Goal: Navigation & Orientation: Find specific page/section

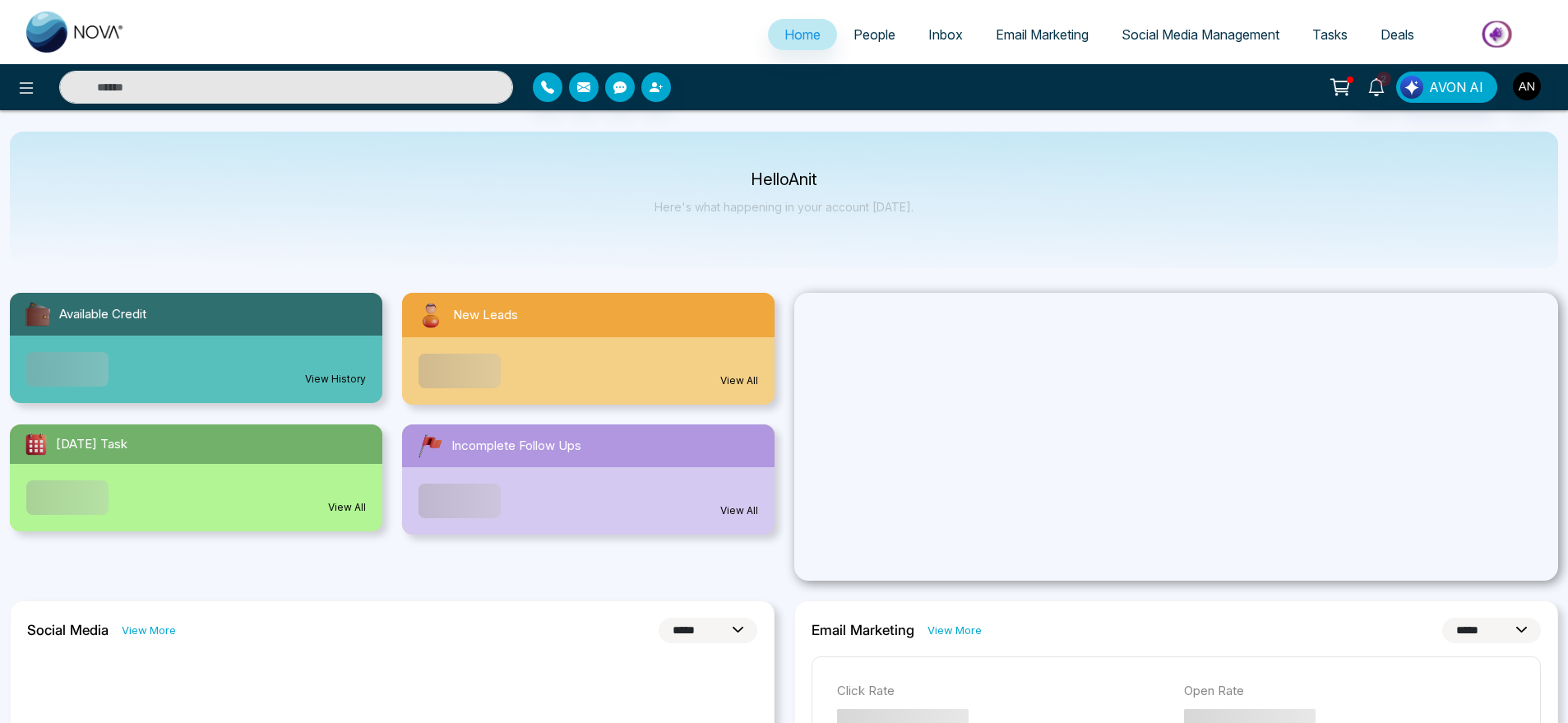
select select "*"
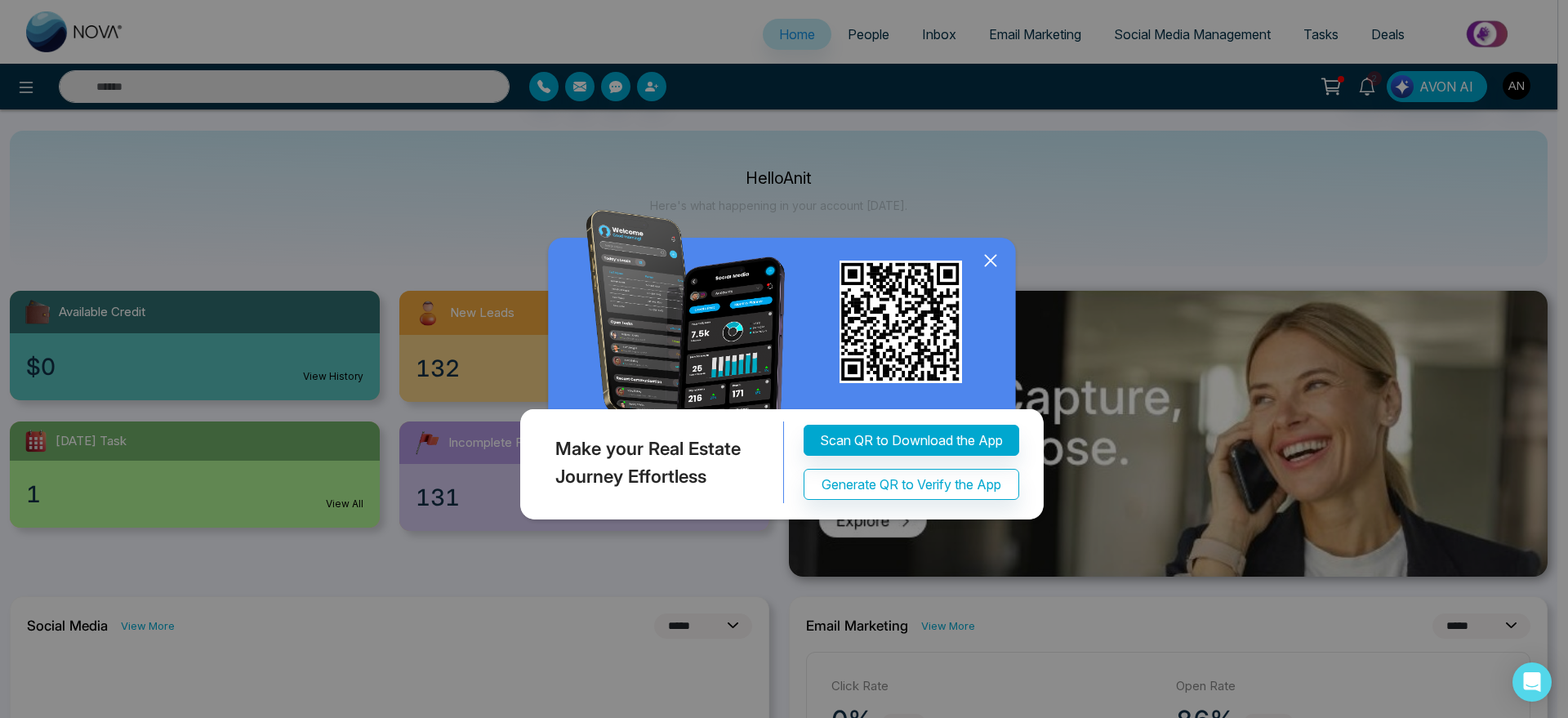
click at [994, 259] on icon at bounding box center [990, 260] width 25 height 25
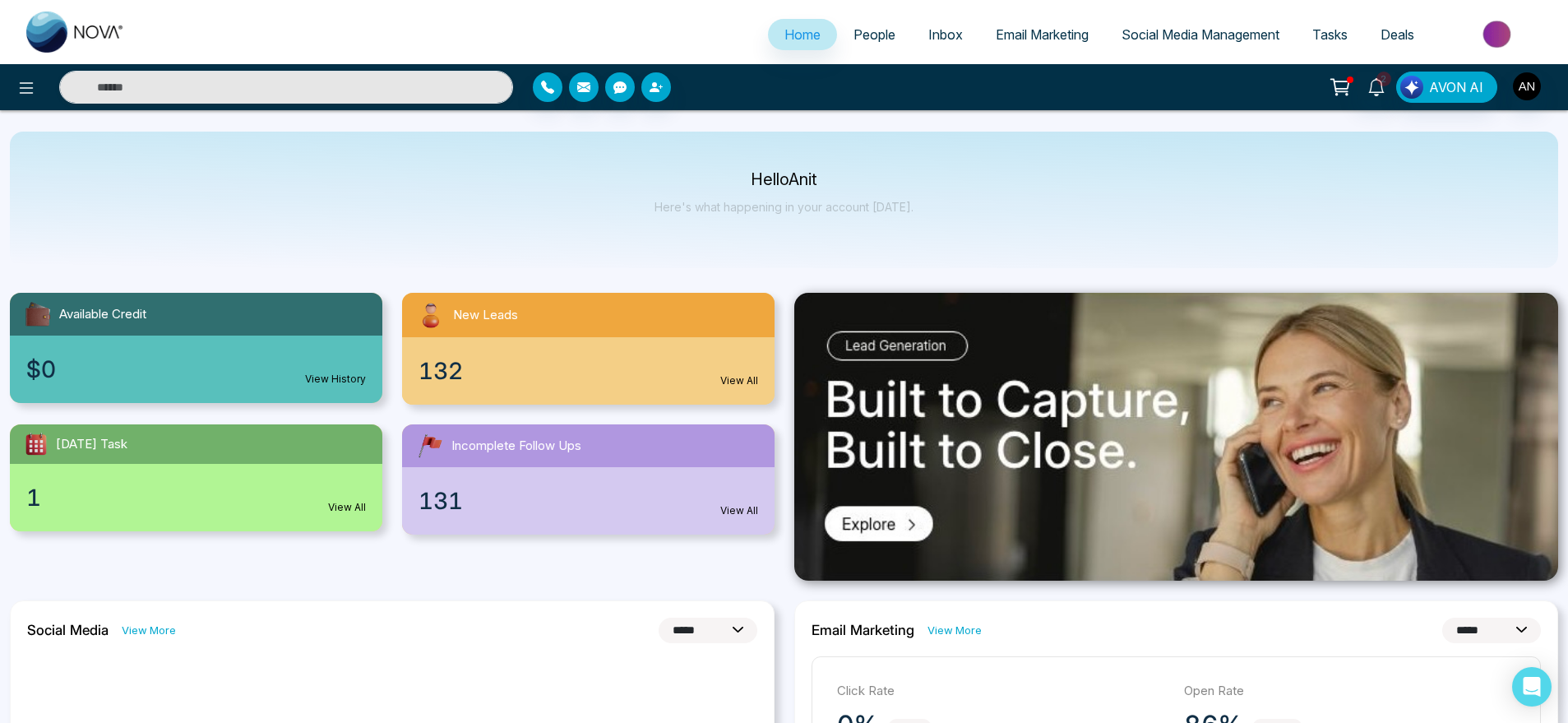
scroll to position [9, 0]
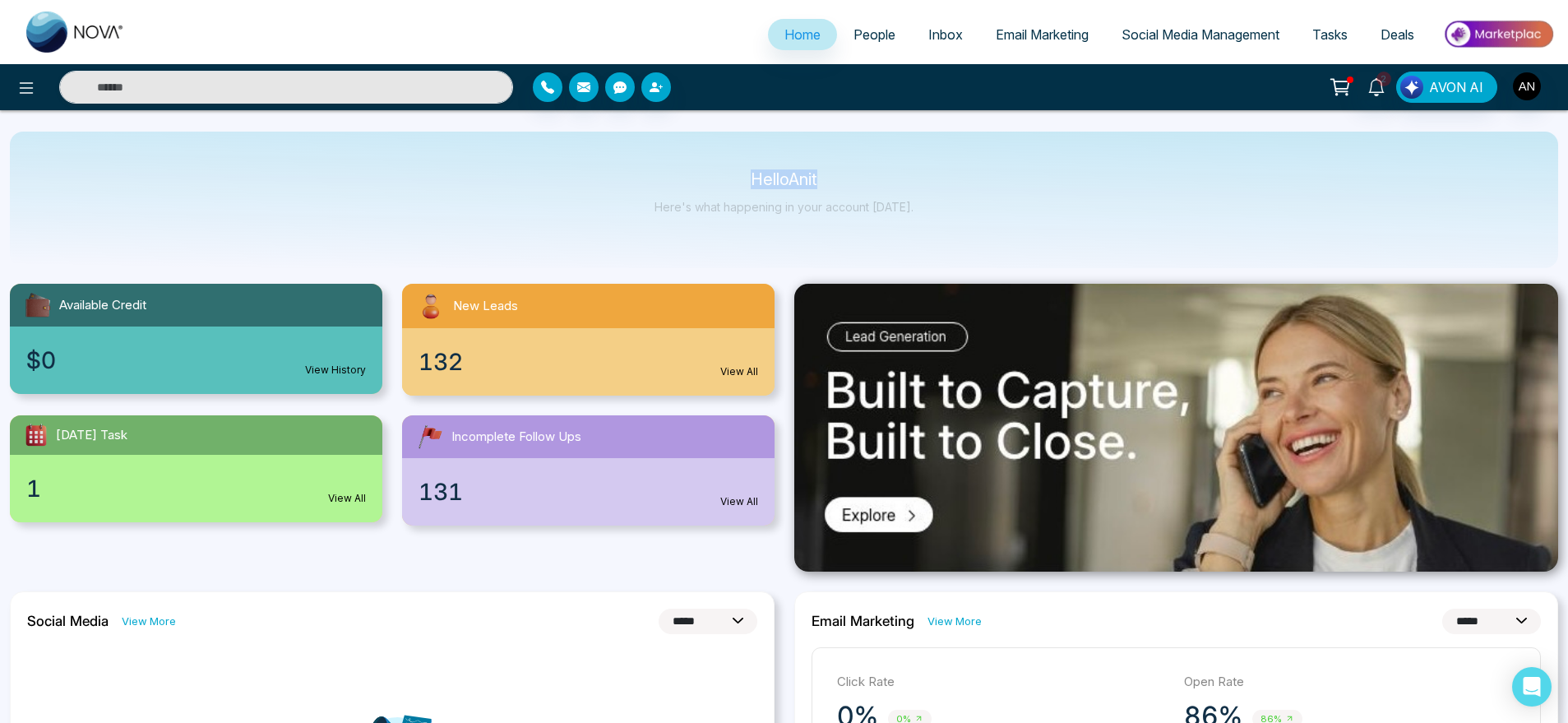
drag, startPoint x: 735, startPoint y: 173, endPoint x: 991, endPoint y: 203, distance: 257.8
click at [991, 203] on div "Hello Anit Here's what happening in your account [DATE]." at bounding box center [784, 199] width 1549 height 136
drag, startPoint x: 928, startPoint y: 216, endPoint x: 682, endPoint y: 141, distance: 257.2
click at [682, 141] on div "Hello Anit Here's what happening in your account [DATE]." at bounding box center [784, 199] width 1549 height 136
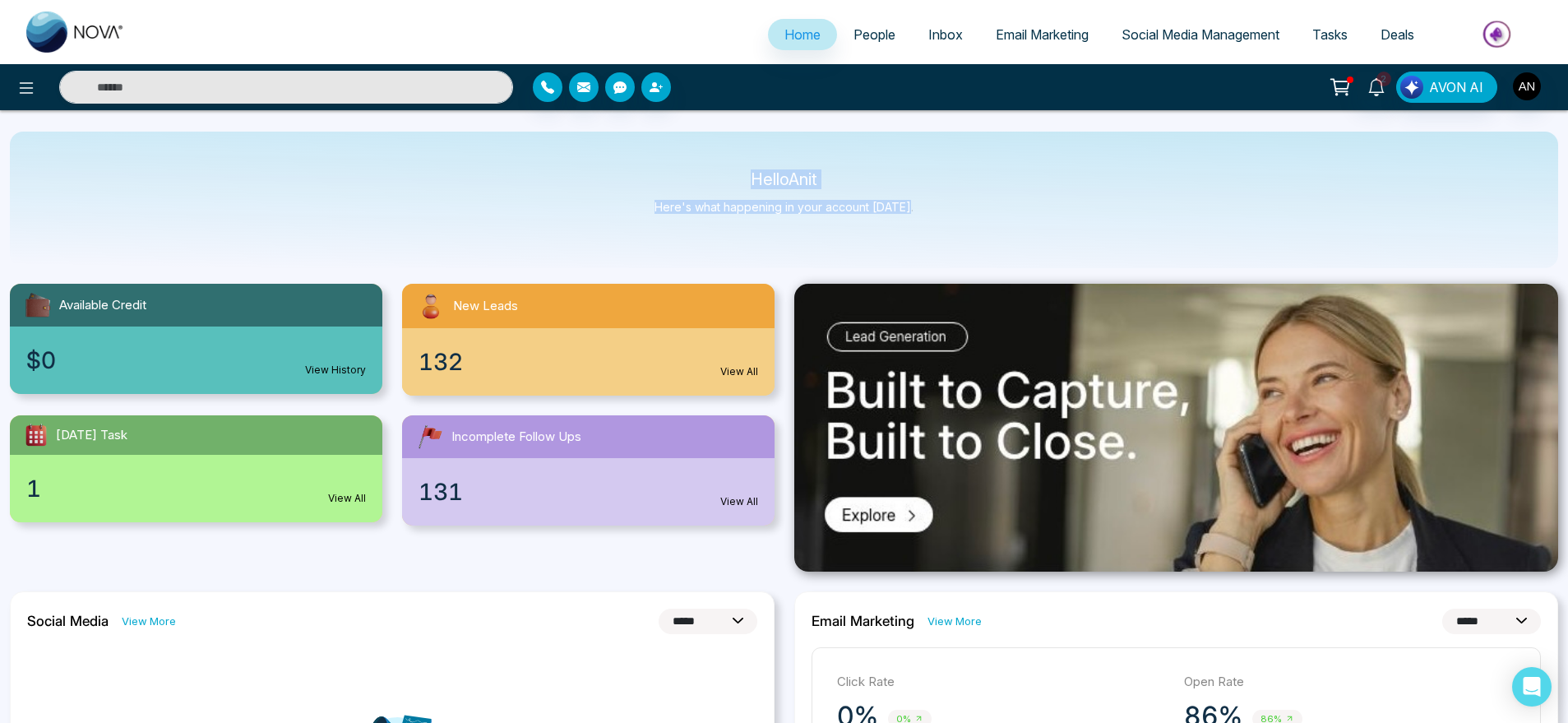
click at [682, 141] on div "Hello Anit Here's what happening in your account [DATE]." at bounding box center [784, 199] width 1549 height 136
drag, startPoint x: 788, startPoint y: 177, endPoint x: 954, endPoint y: 247, distance: 180.2
click at [954, 247] on div "Hello Anit Here's what happening in your account [DATE]." at bounding box center [784, 199] width 1549 height 136
click at [547, 88] on icon "button" at bounding box center [547, 86] width 13 height 13
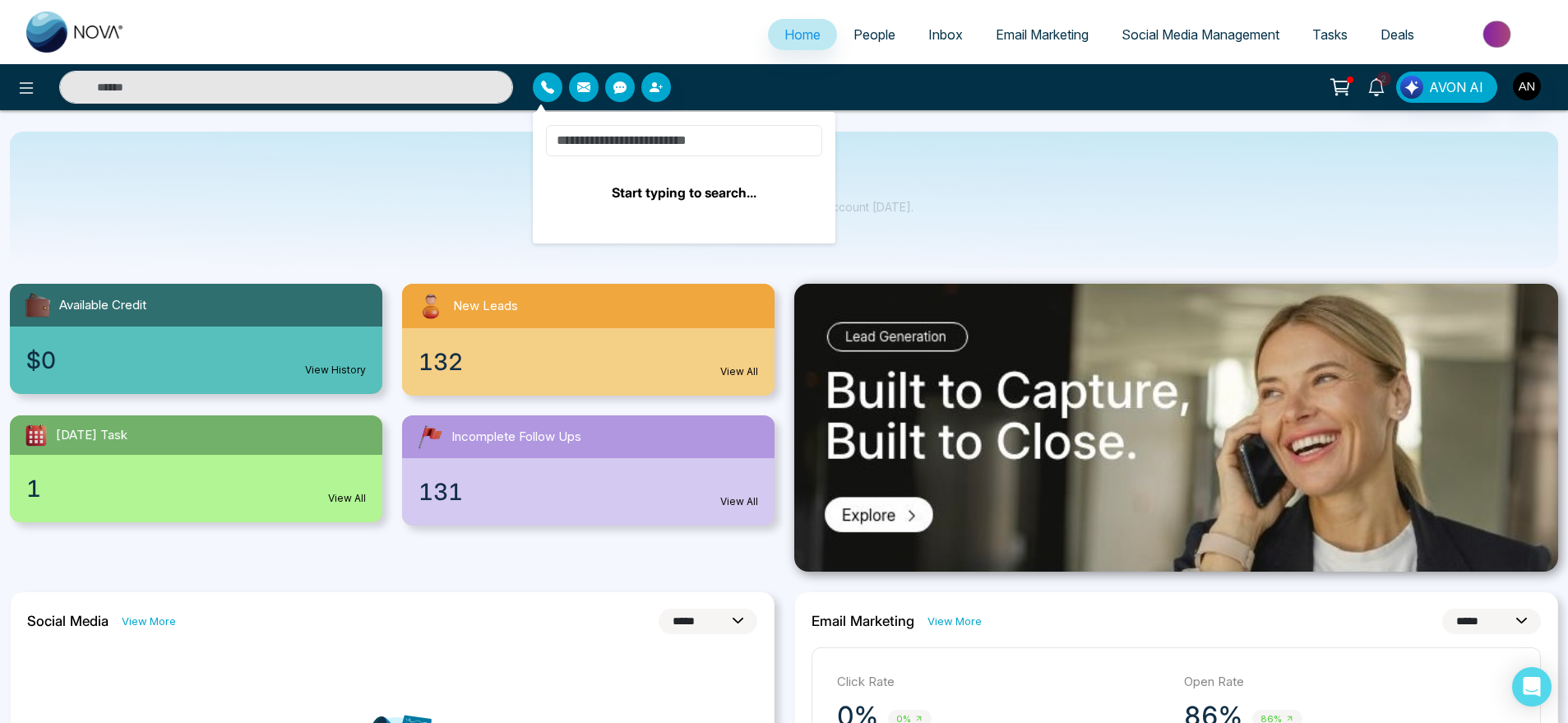
click at [696, 135] on input at bounding box center [684, 141] width 276 height 31
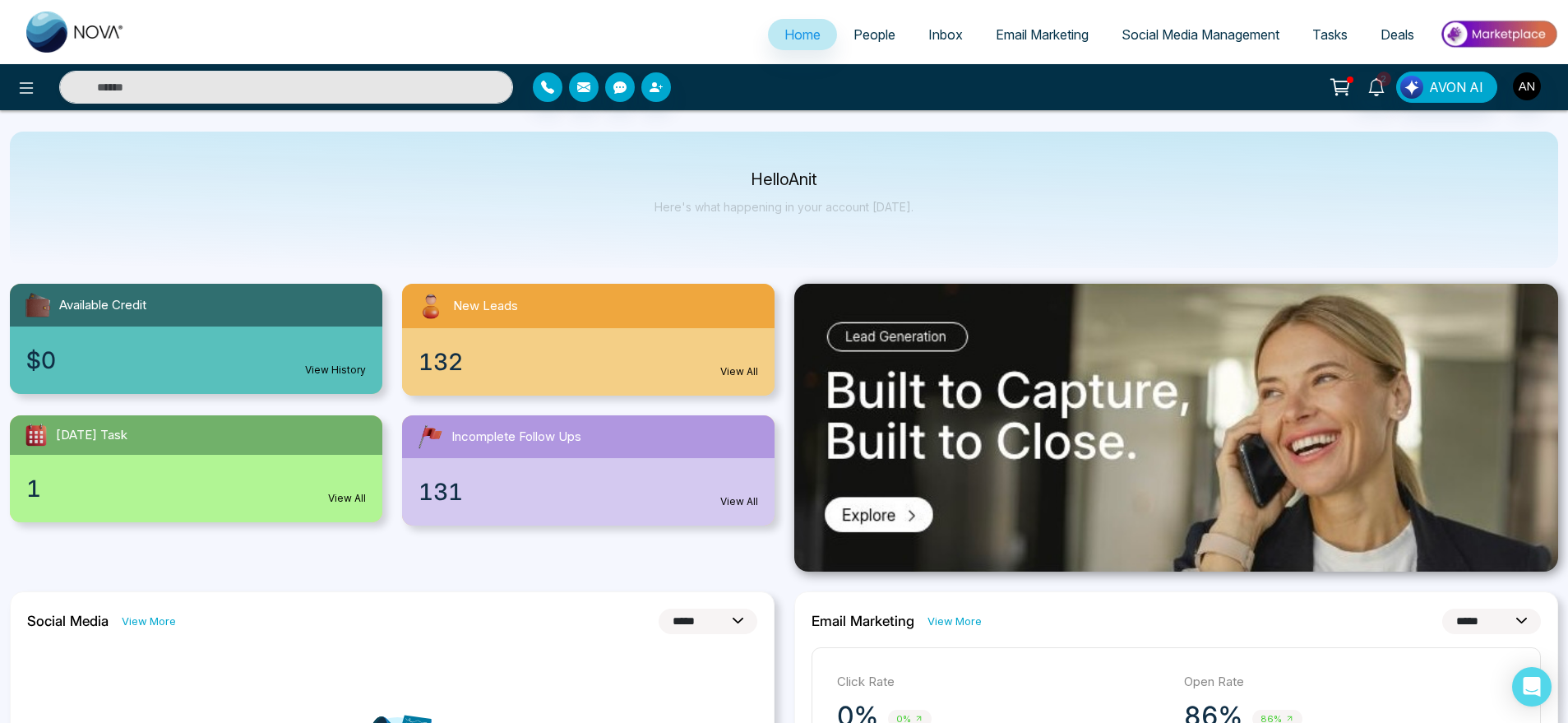
click at [422, 198] on div "Hello Anit Here's what happening in your account [DATE]." at bounding box center [784, 199] width 1549 height 136
click at [1128, 40] on span "Social Media Management" at bounding box center [1200, 34] width 158 height 16
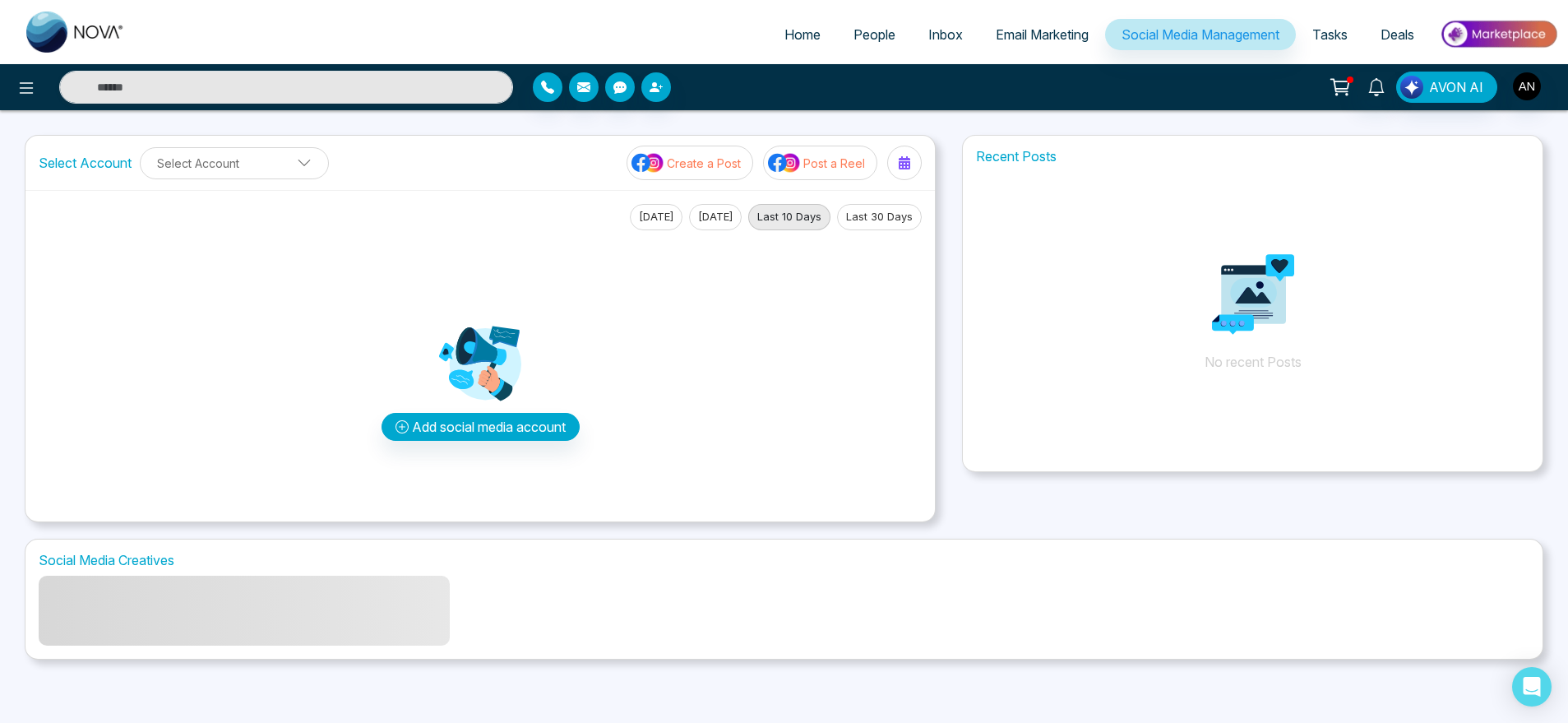
click at [1039, 37] on span "Email Marketing" at bounding box center [1042, 34] width 93 height 16
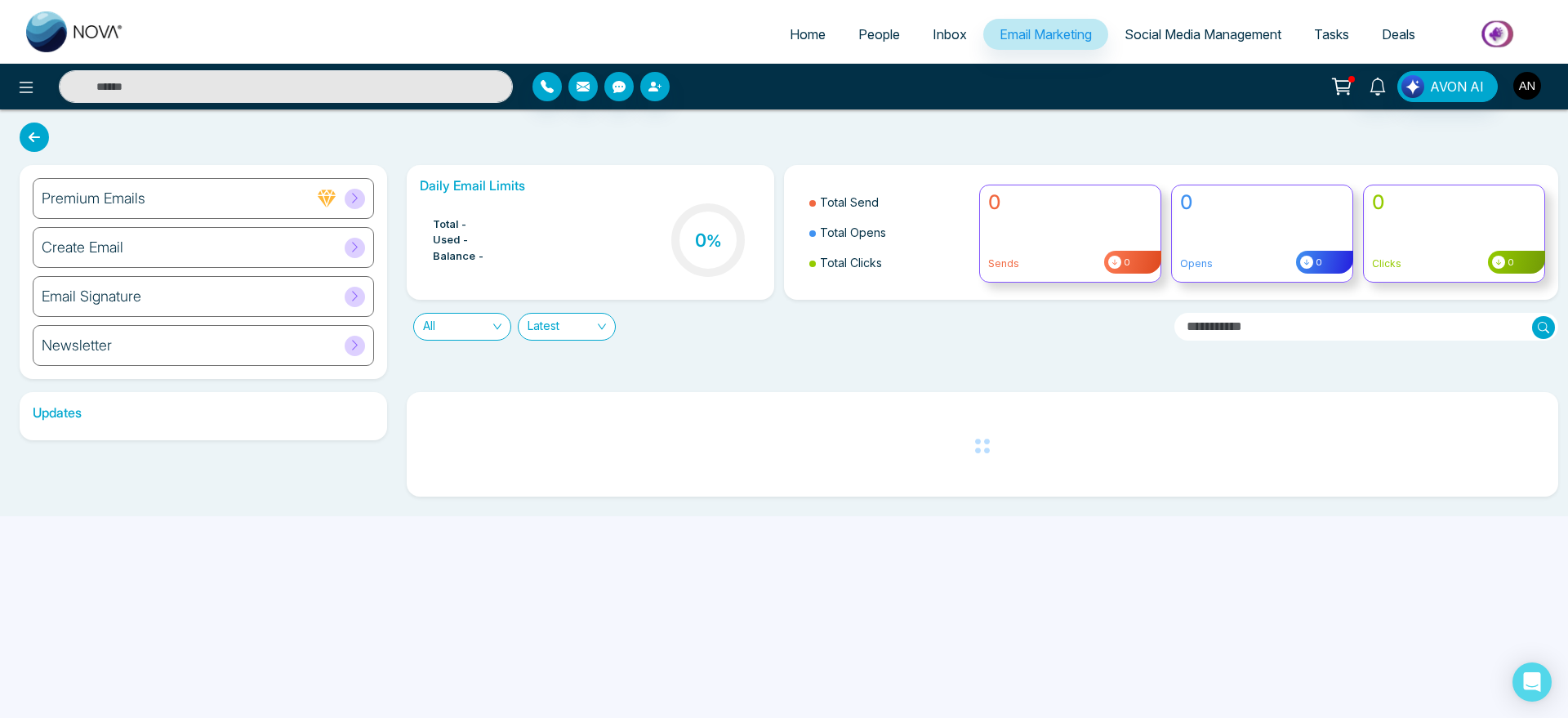
click at [1538, 89] on img "button" at bounding box center [1527, 86] width 27 height 27
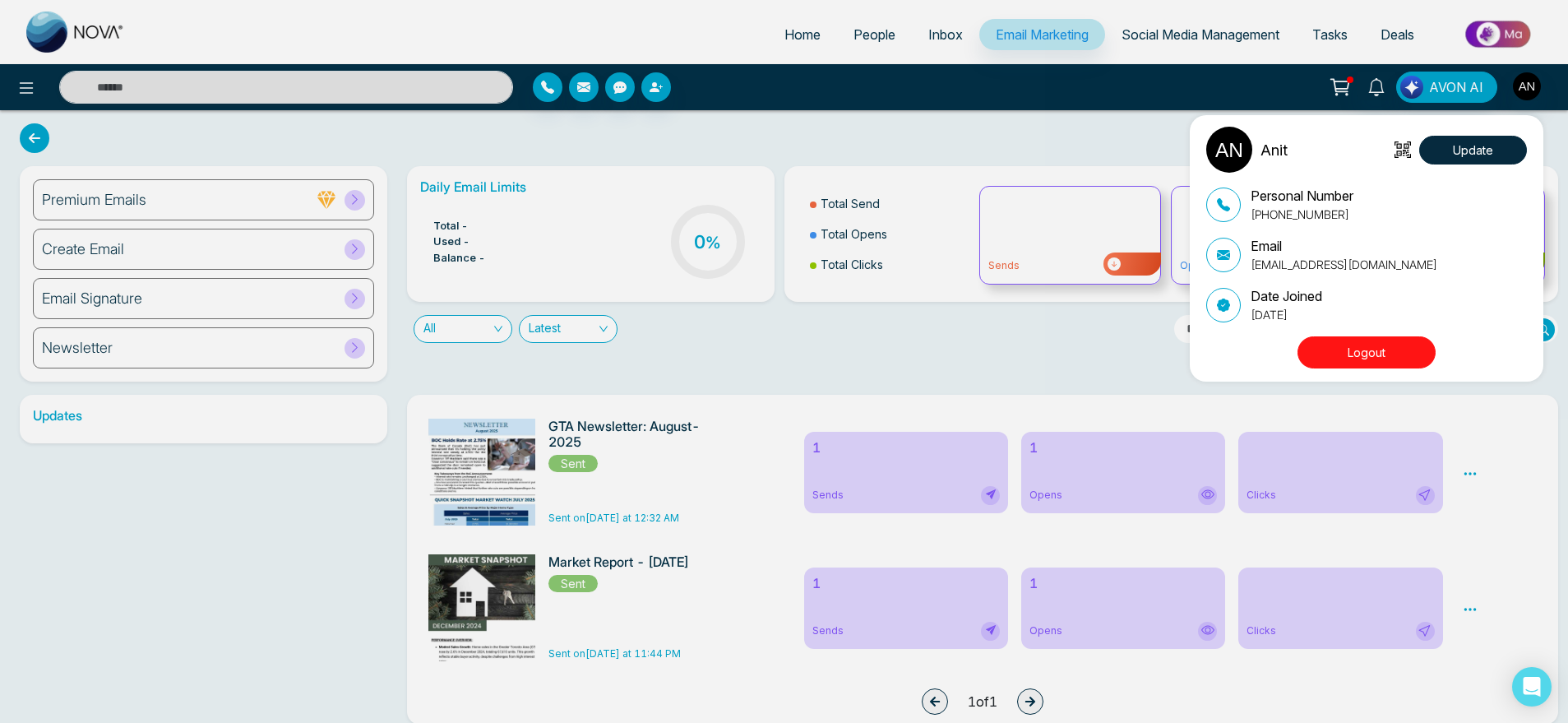
click at [917, 142] on div "Anit Update Personal Number [PHONE_NUMBER] Email [EMAIL_ADDRESS][DOMAIN_NAME] D…" at bounding box center [784, 362] width 1568 height 723
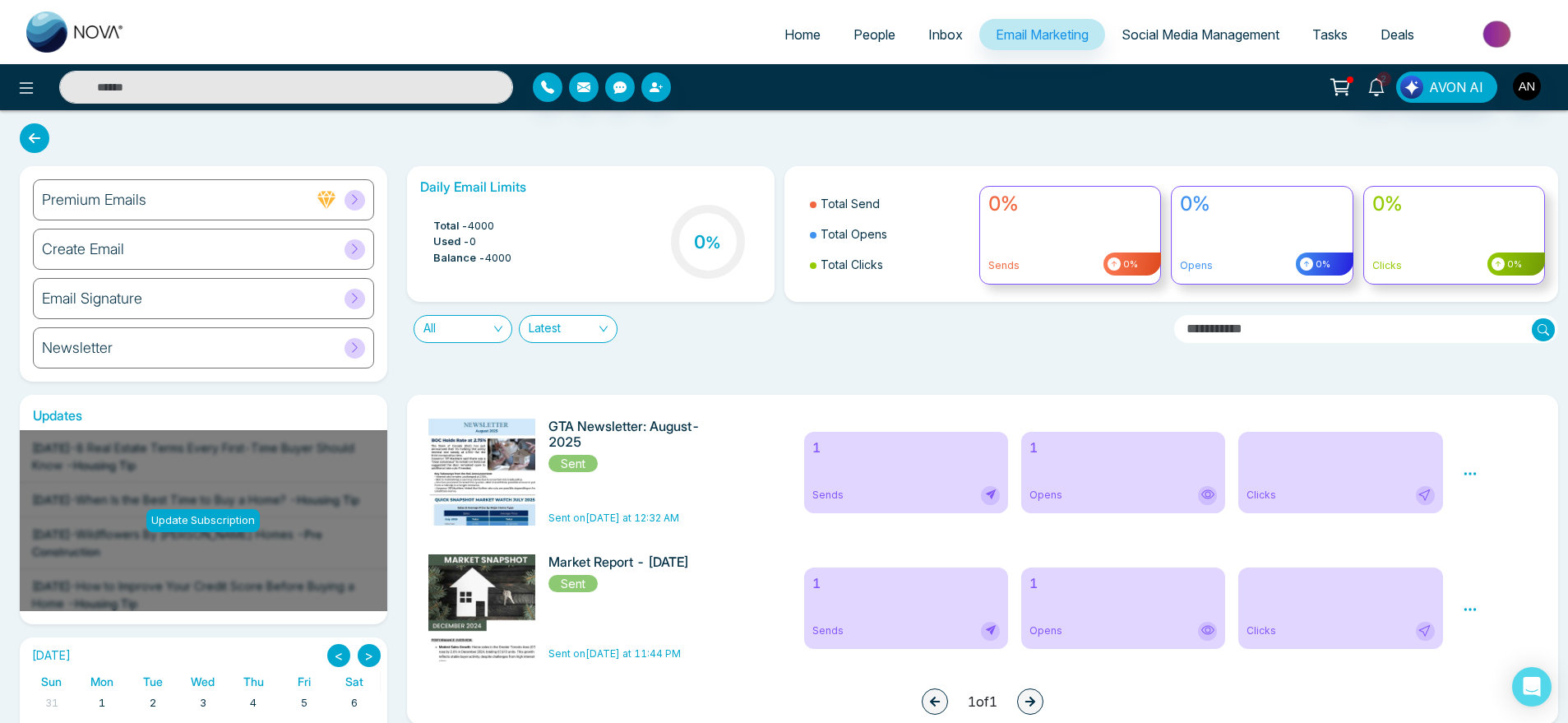
scroll to position [154, 0]
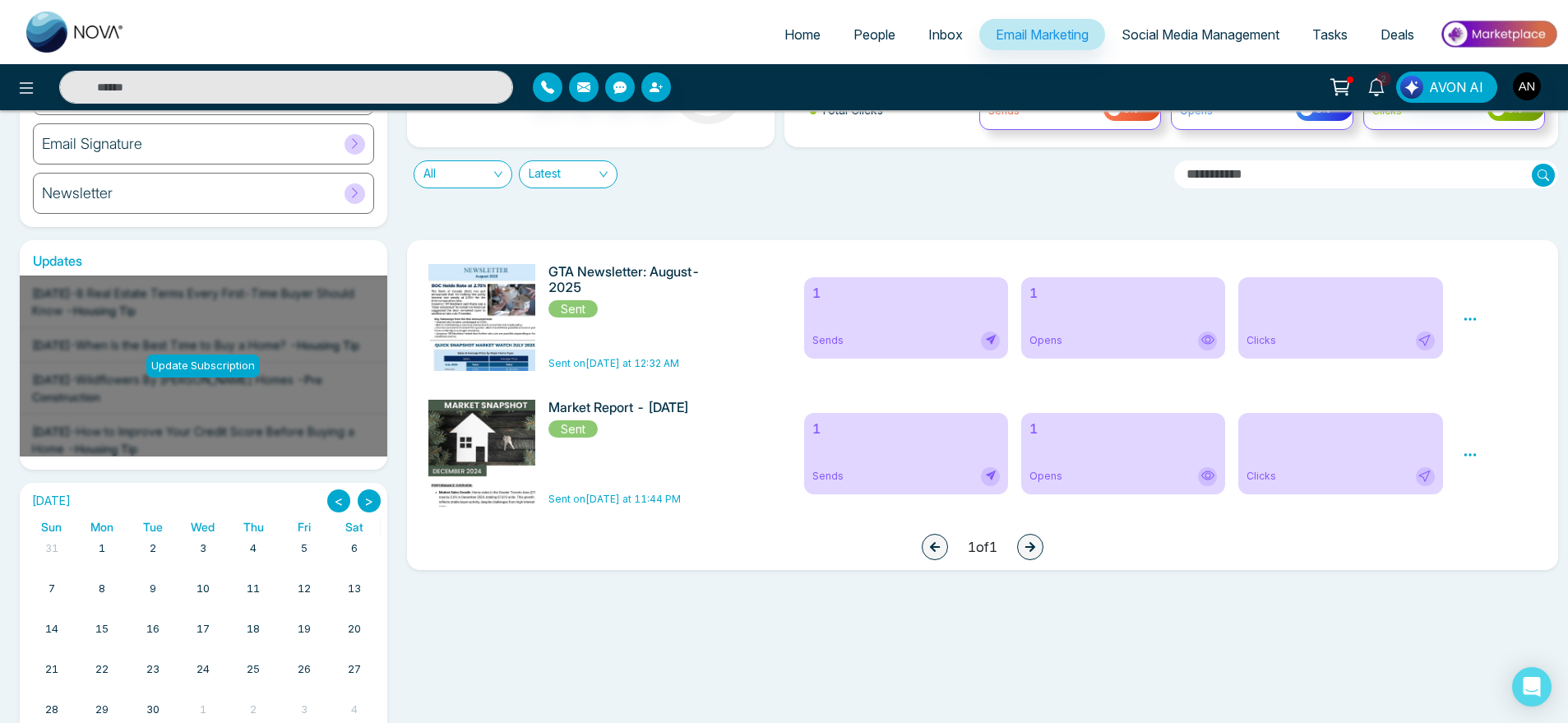
click at [380, 499] on button ">" at bounding box center [369, 500] width 23 height 23
click at [337, 497] on button "<" at bounding box center [338, 500] width 23 height 23
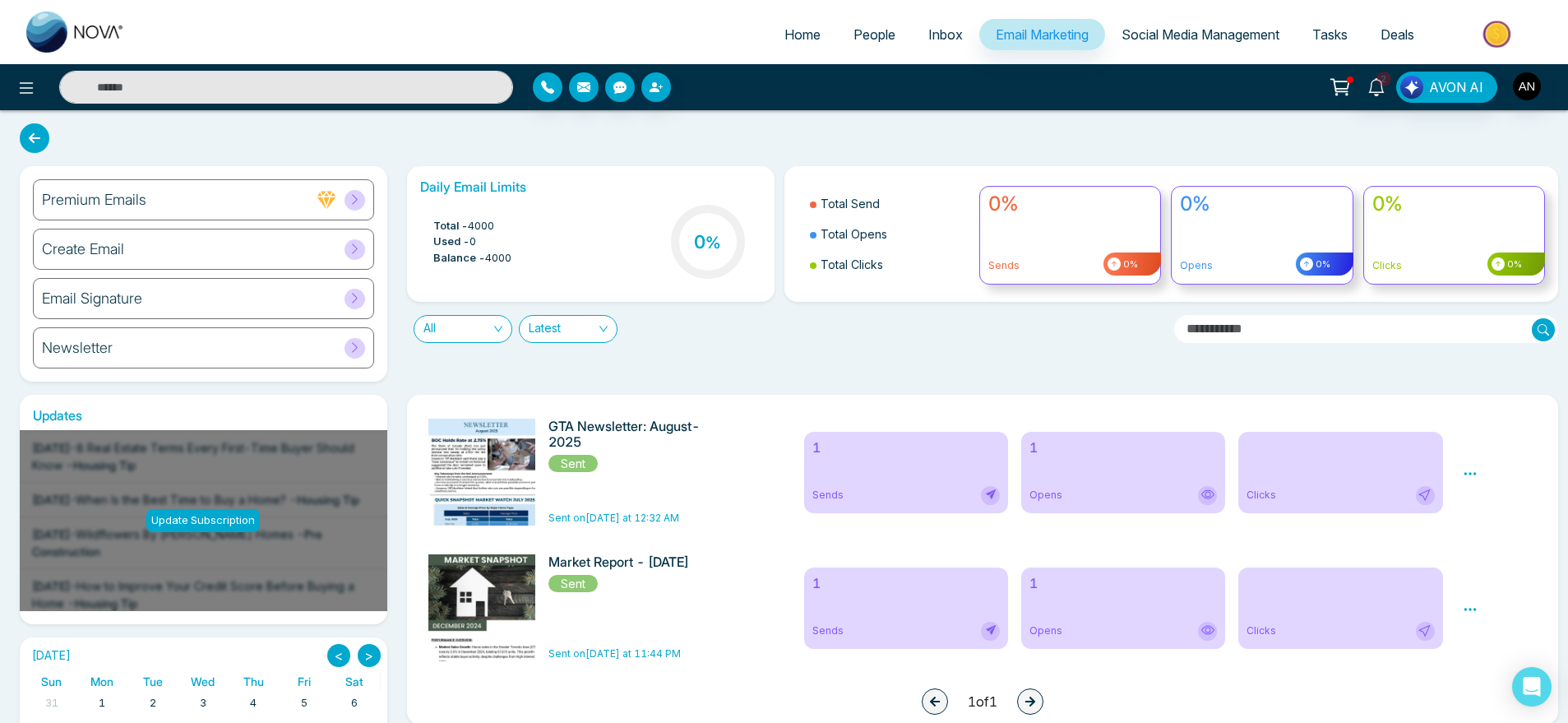
click at [784, 36] on span "Home" at bounding box center [803, 34] width 36 height 16
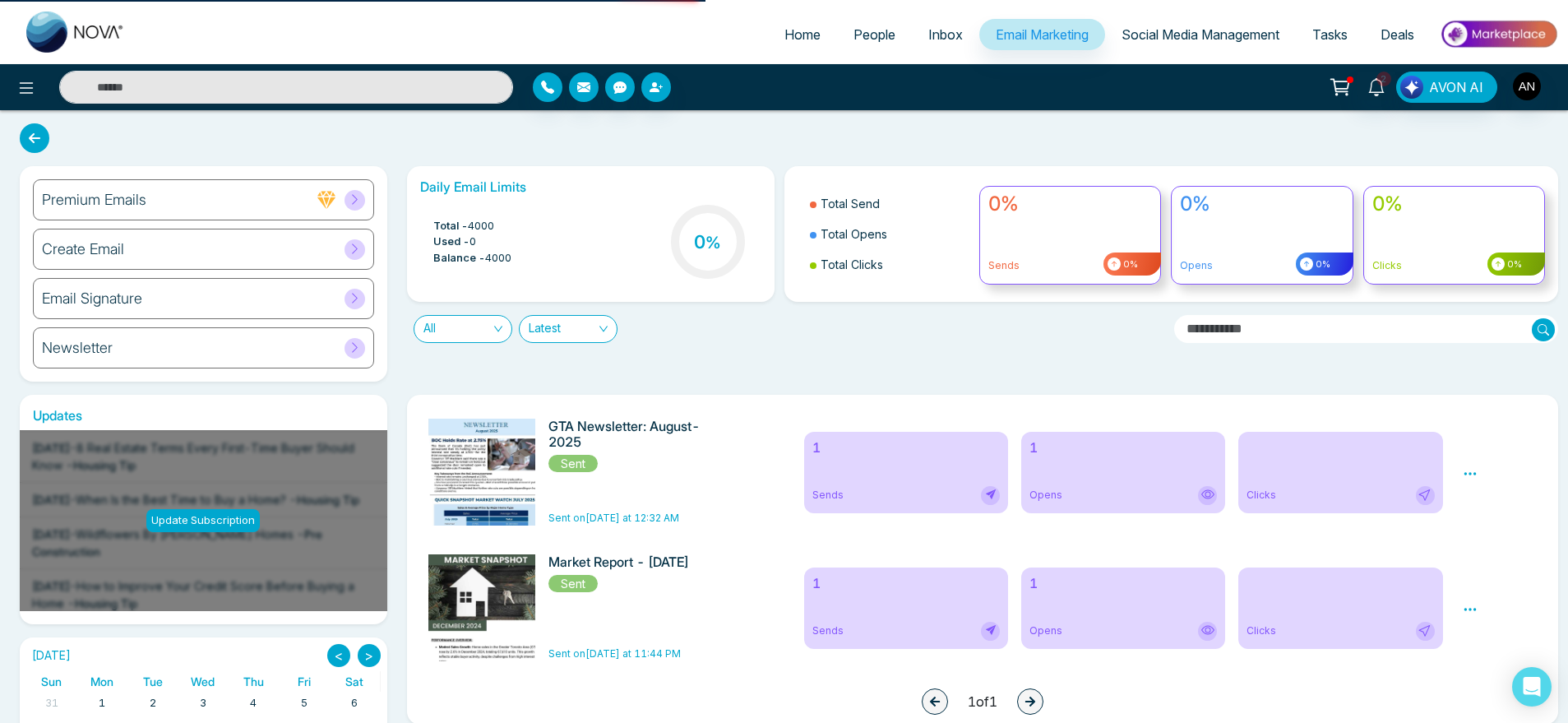
select select "*"
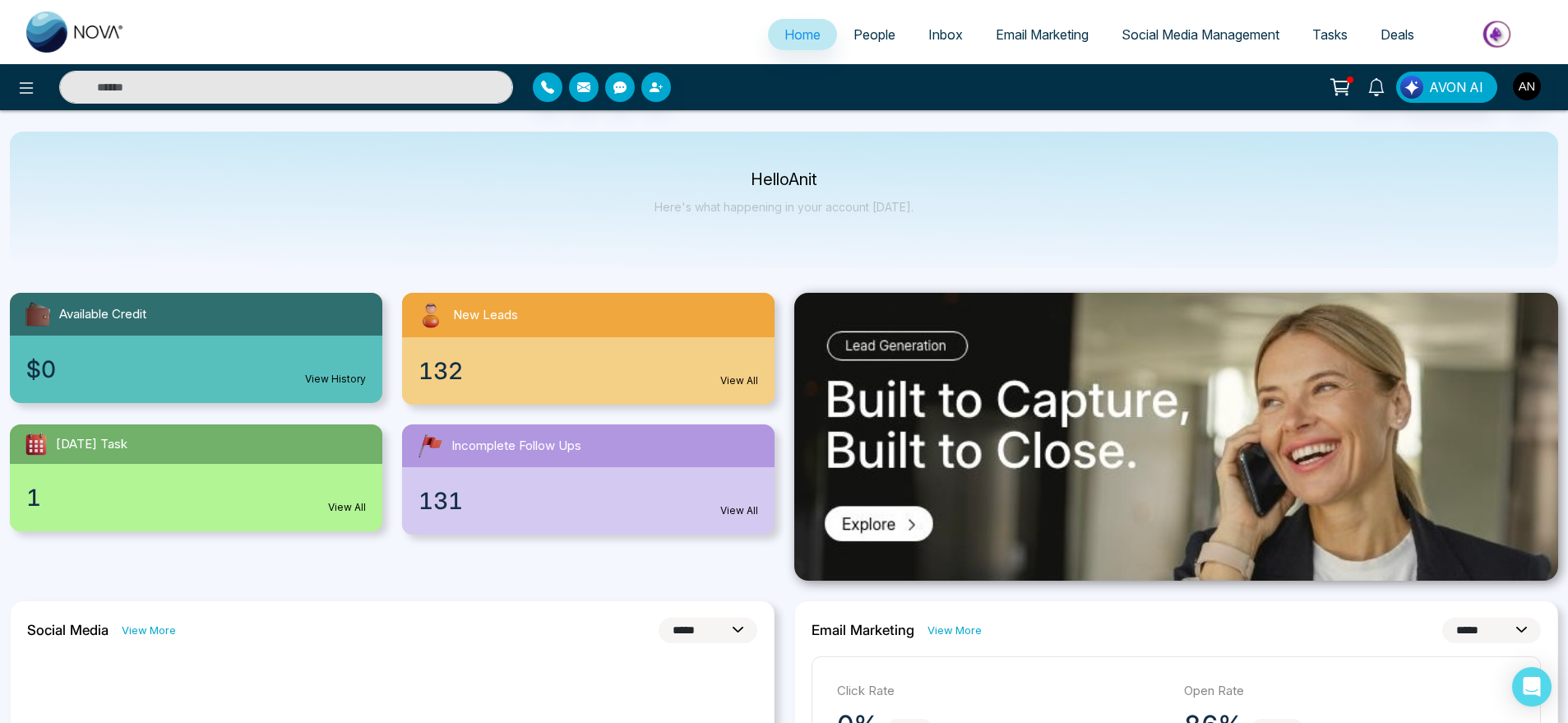
scroll to position [8, 0]
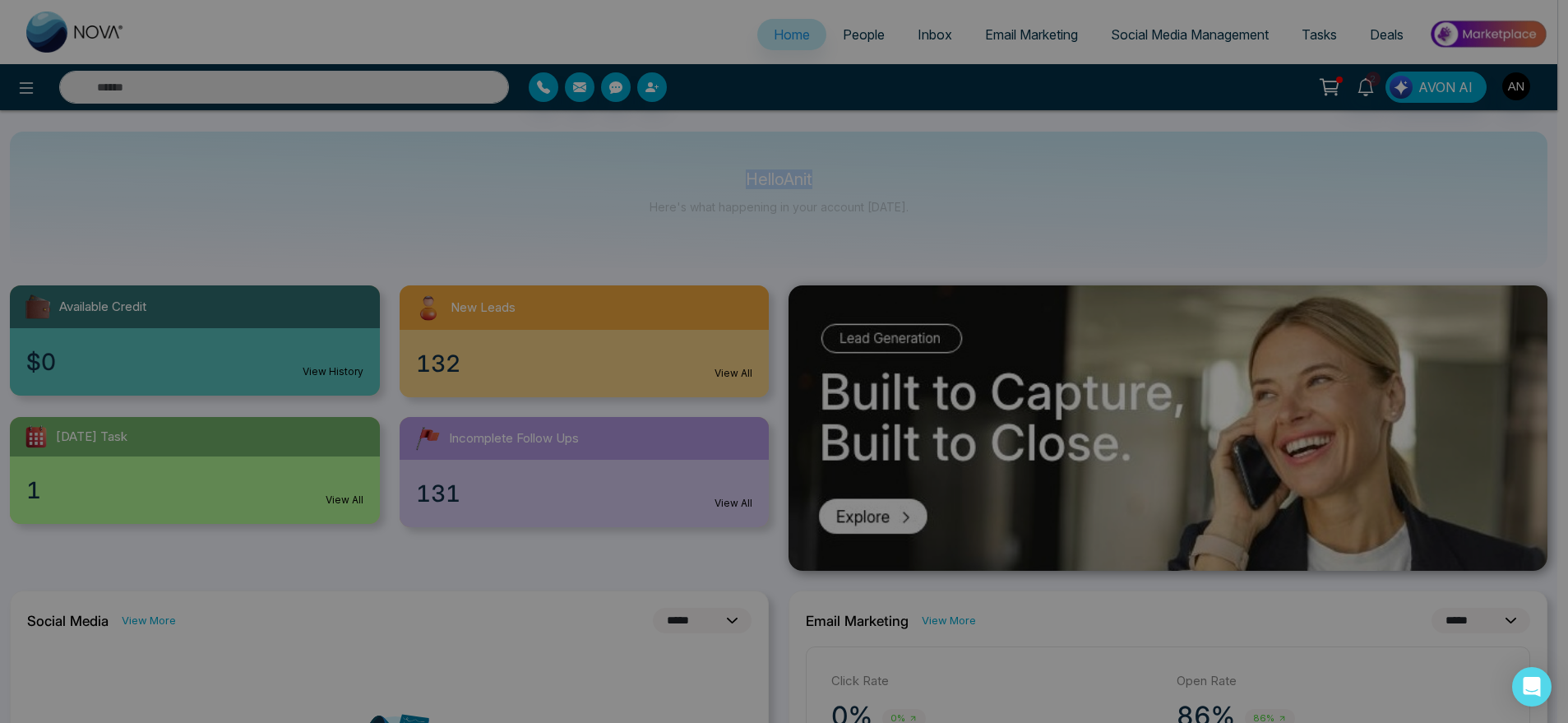
drag, startPoint x: 738, startPoint y: 175, endPoint x: 952, endPoint y: 217, distance: 218.1
click at [952, 217] on body "**********" at bounding box center [778, 354] width 1558 height 723
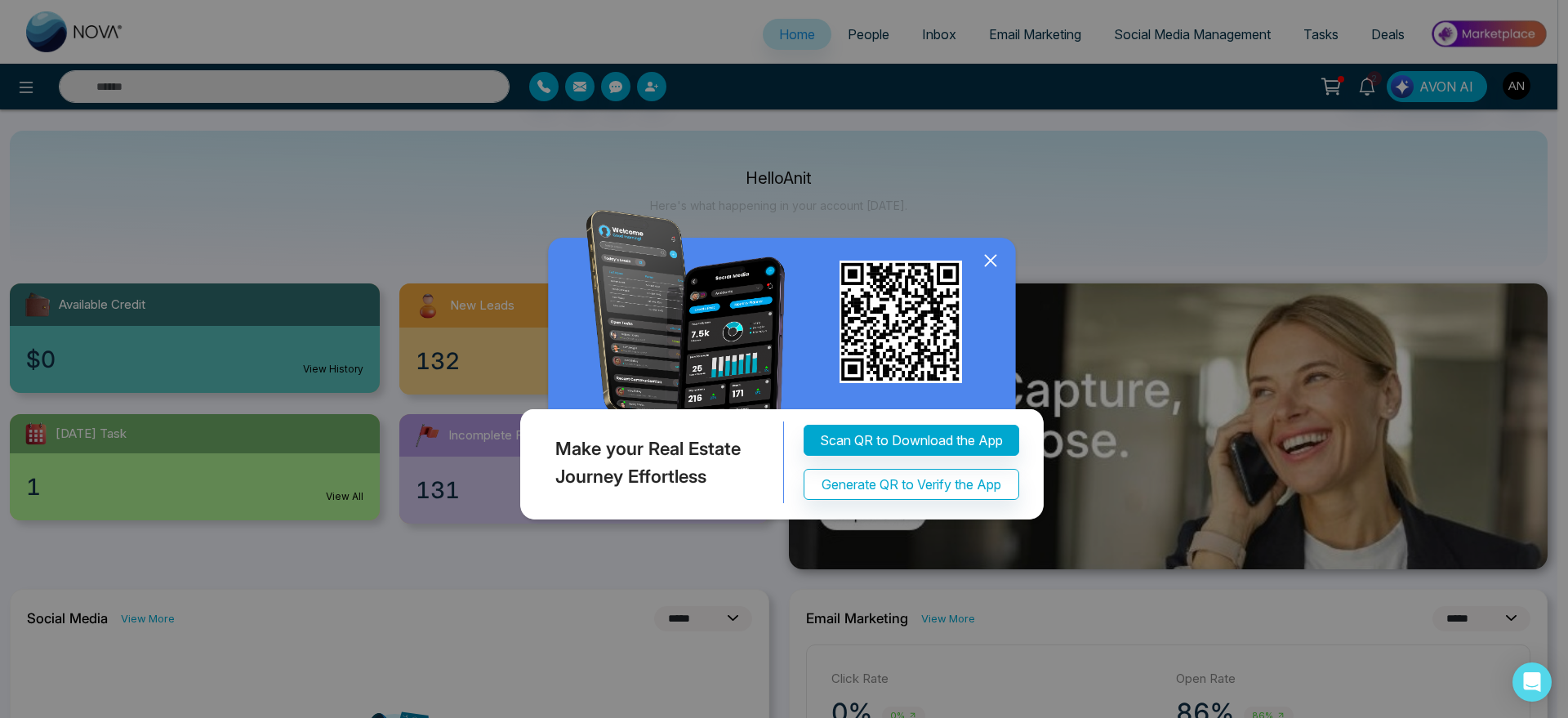
click at [990, 261] on icon at bounding box center [990, 260] width 25 height 25
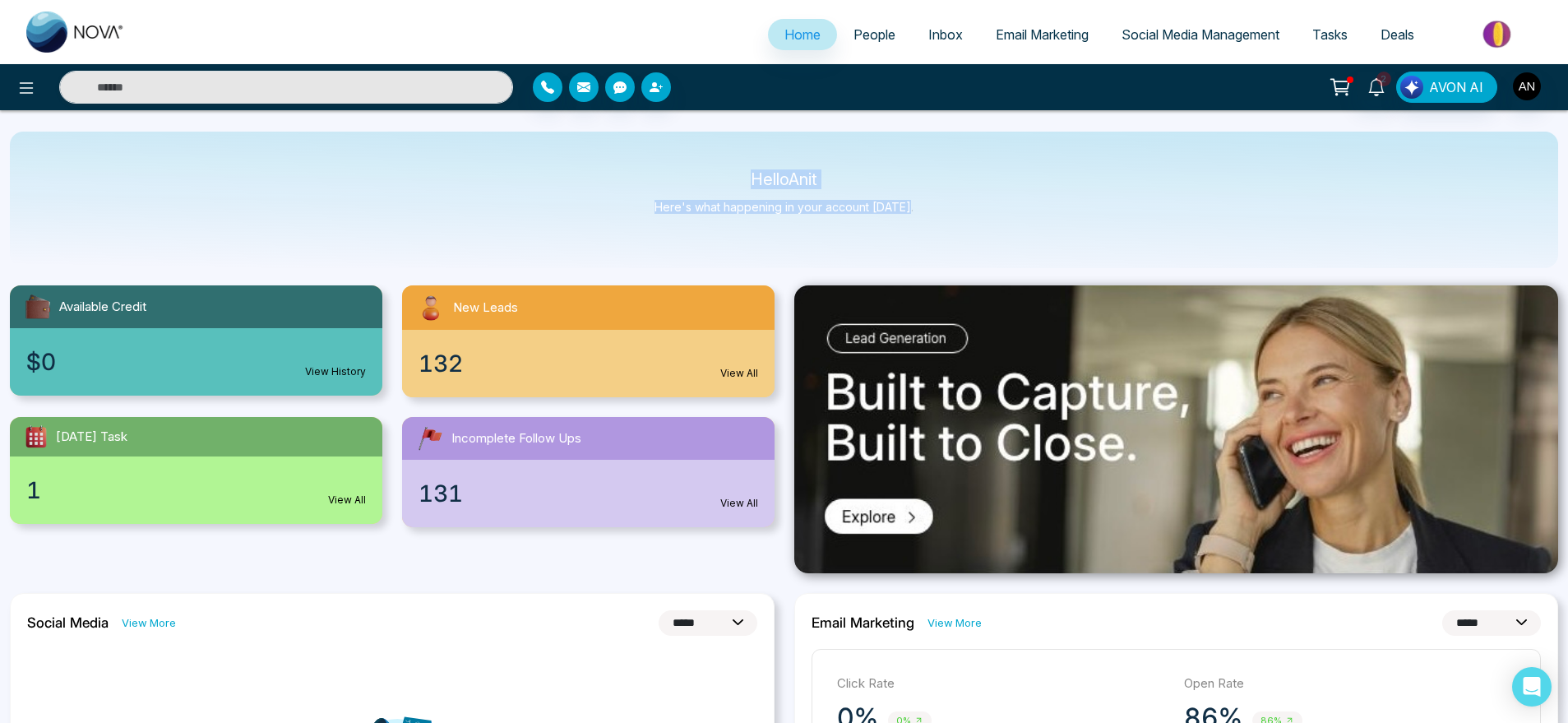
drag, startPoint x: 715, startPoint y: 158, endPoint x: 1036, endPoint y: 237, distance: 330.6
click at [1036, 237] on div "Hello Anit Here's what happening in your account [DATE]." at bounding box center [784, 199] width 1549 height 136
drag, startPoint x: 927, startPoint y: 215, endPoint x: 668, endPoint y: 163, distance: 264.2
click at [668, 163] on div "Hello Anit Here's what happening in your account [DATE]." at bounding box center [784, 199] width 1549 height 136
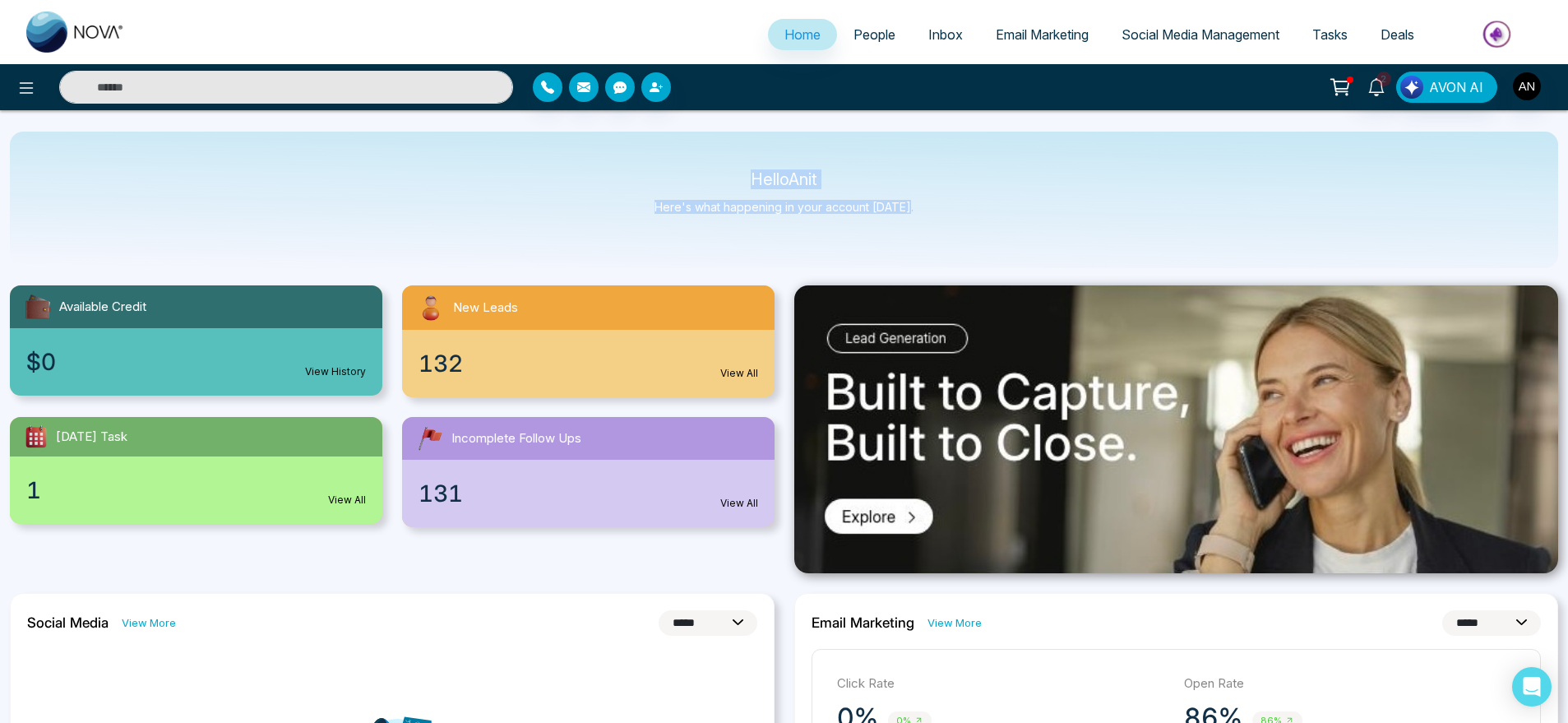
click at [668, 163] on div "Hello Anit Here's what happening in your account [DATE]." at bounding box center [784, 199] width 1549 height 136
drag, startPoint x: 740, startPoint y: 169, endPoint x: 1030, endPoint y: 272, distance: 307.7
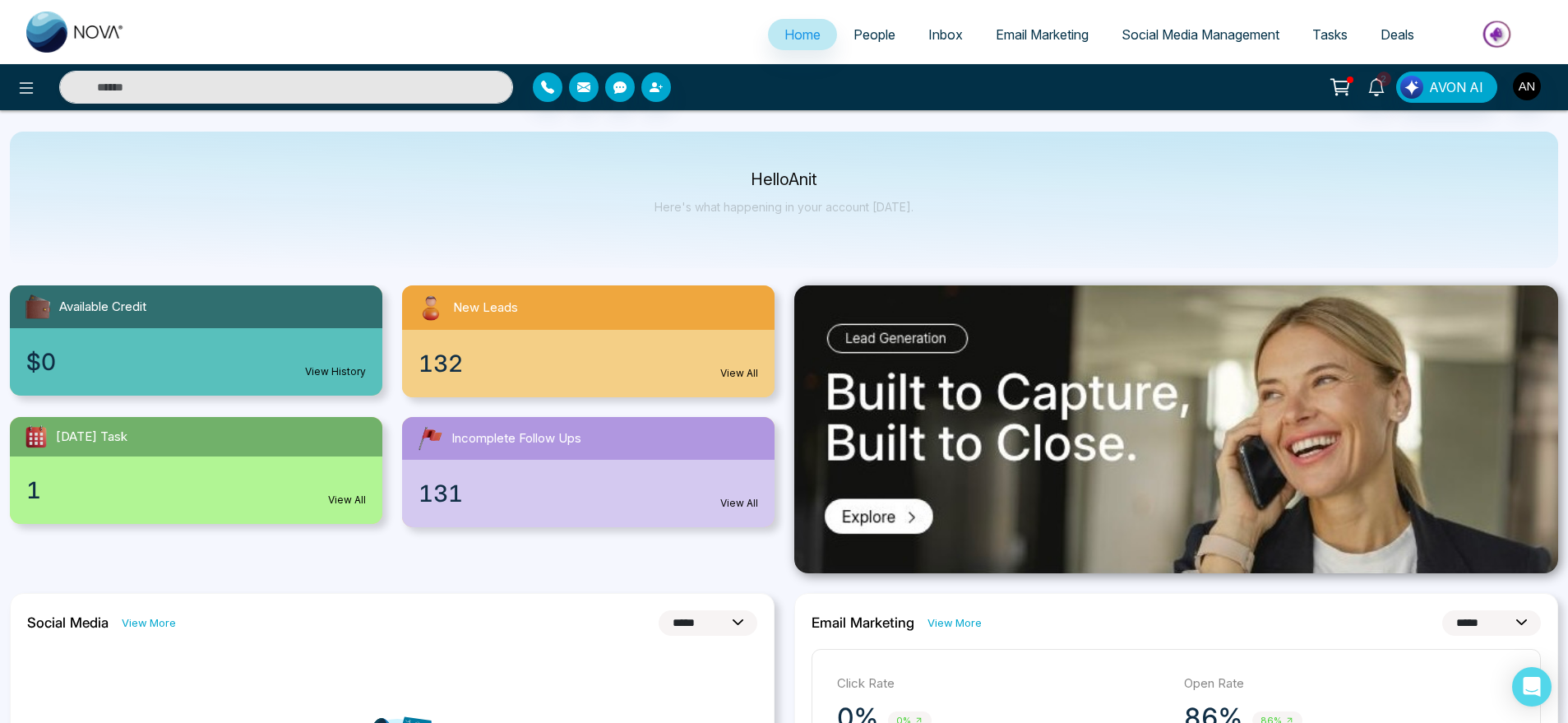
click at [563, 93] on div at bounding box center [720, 87] width 373 height 29
click at [211, 104] on div "2 AVON AI" at bounding box center [784, 86] width 1568 height 46
click at [216, 92] on input "text" at bounding box center [287, 87] width 454 height 33
type input "****"
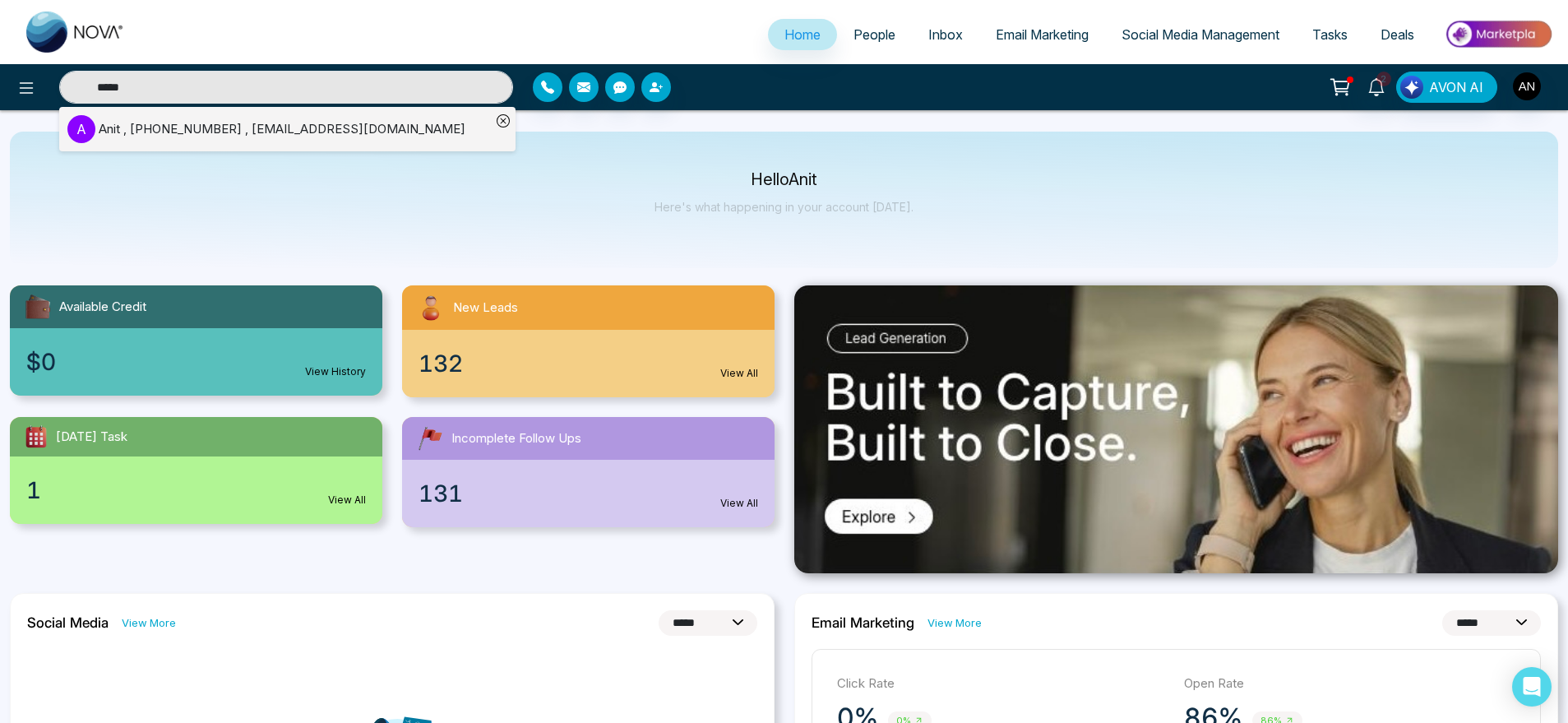
click at [184, 124] on div "Anit , [PHONE_NUMBER] , [EMAIL_ADDRESS][DOMAIN_NAME]" at bounding box center [281, 129] width 367 height 19
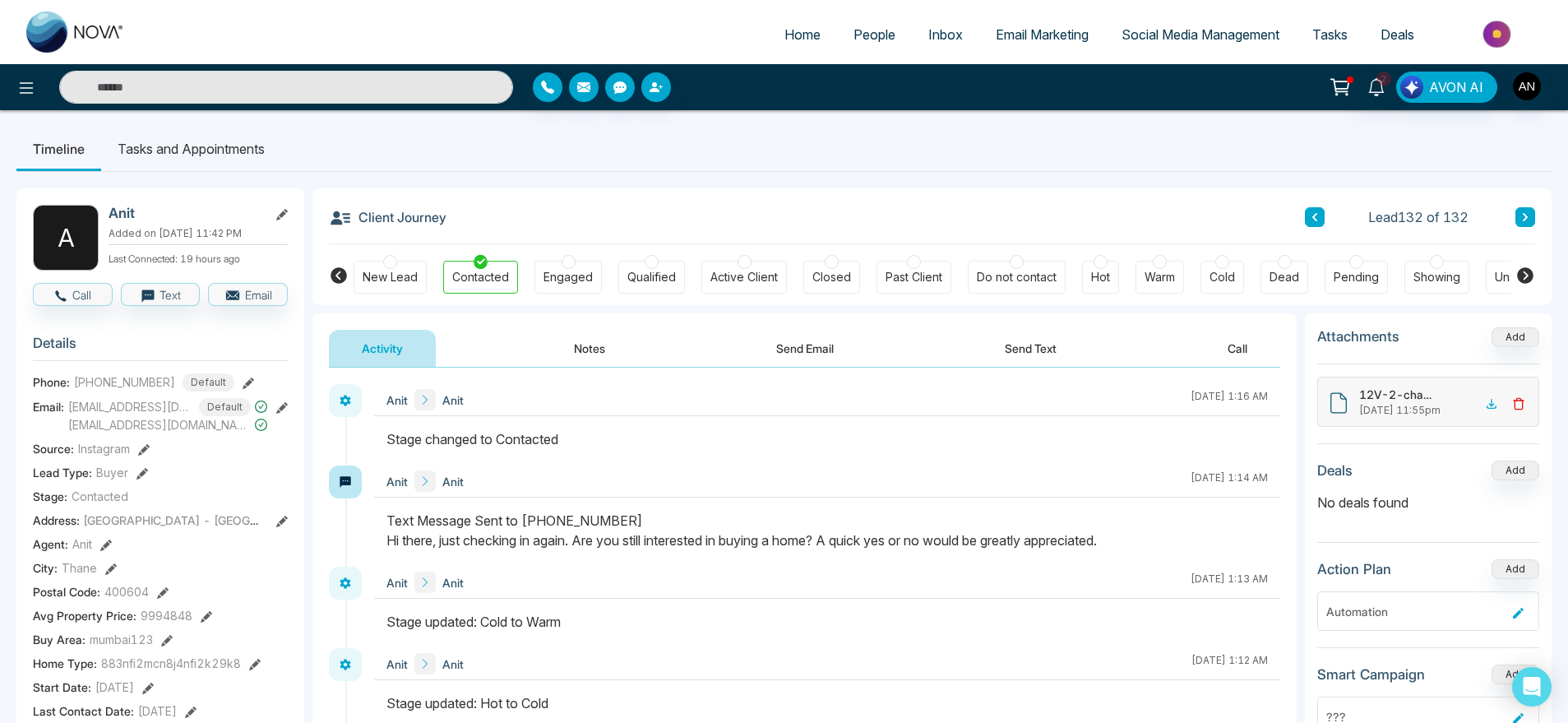
click at [791, 28] on span "Home" at bounding box center [803, 34] width 36 height 16
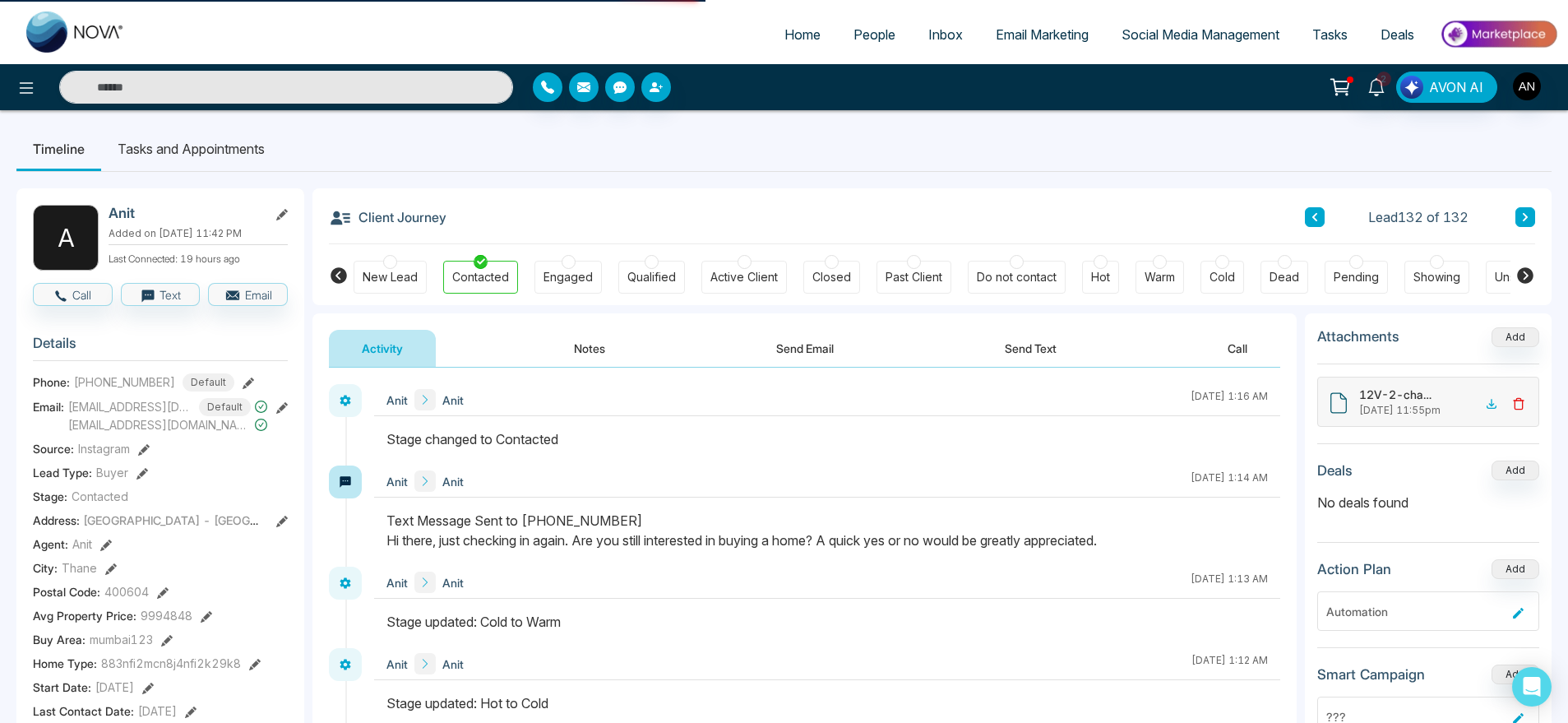
select select "*"
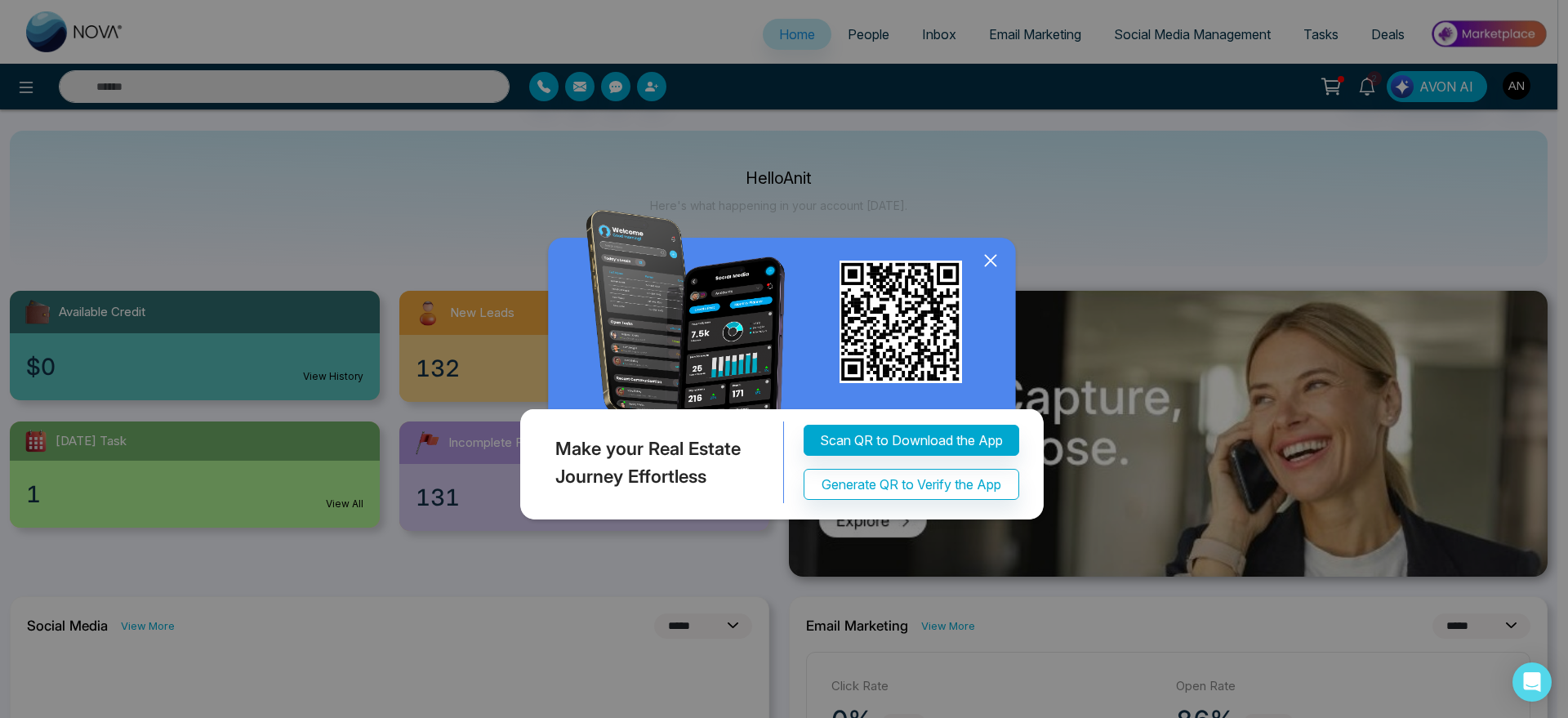
click at [998, 260] on icon at bounding box center [990, 260] width 25 height 25
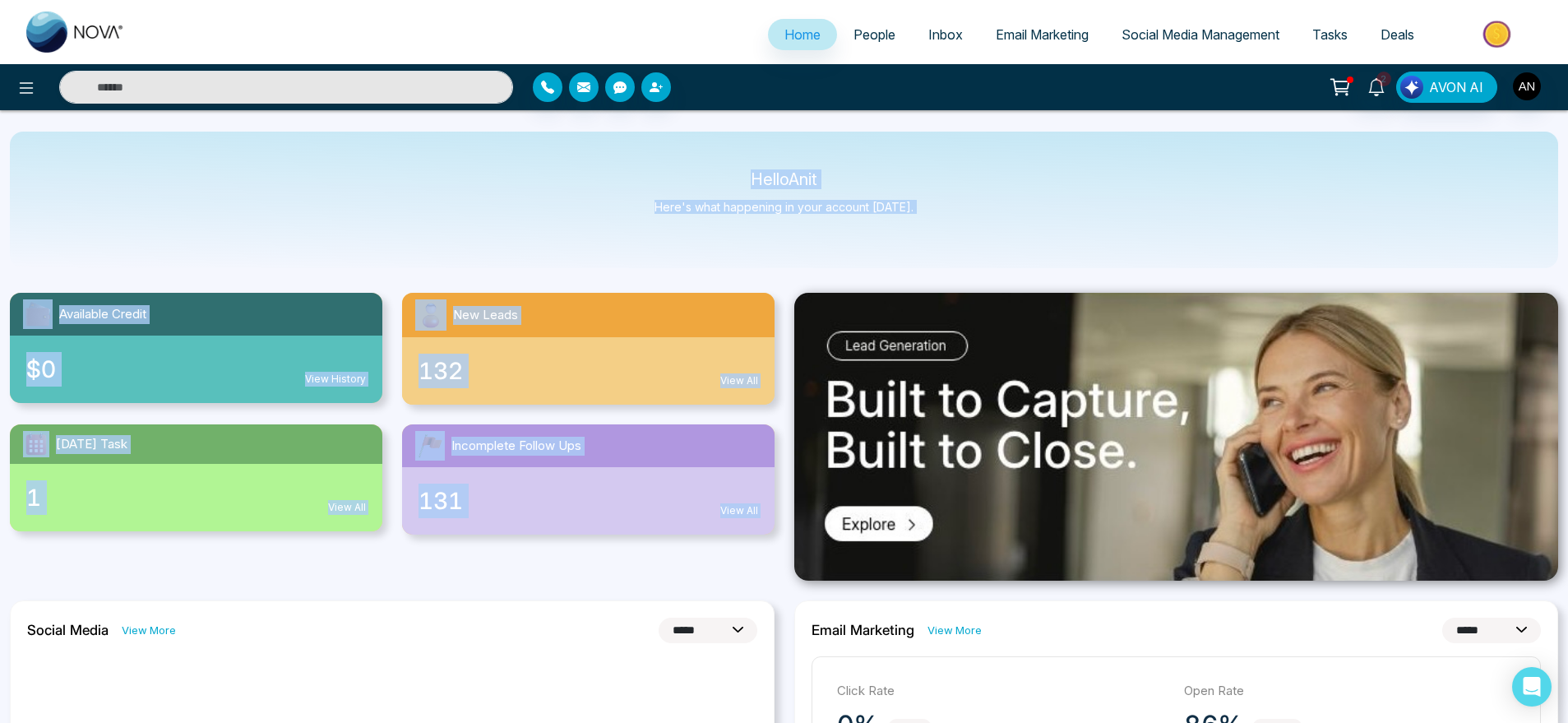
drag, startPoint x: 714, startPoint y: 167, endPoint x: 1019, endPoint y: 281, distance: 325.6
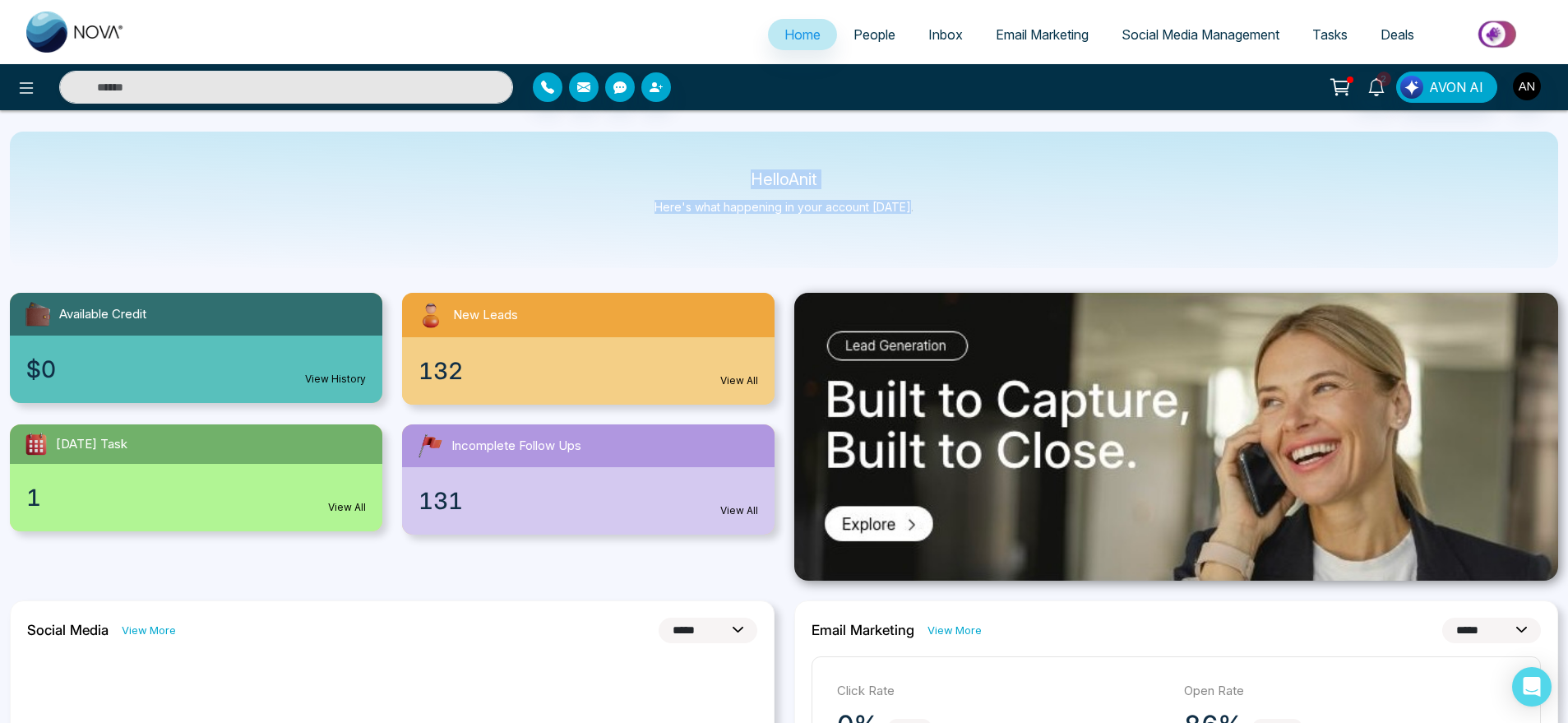
drag, startPoint x: 928, startPoint y: 212, endPoint x: 650, endPoint y: 166, distance: 281.8
click at [650, 166] on div "Hello Anit Here's what happening in your account [DATE]." at bounding box center [784, 199] width 1549 height 136
drag, startPoint x: 925, startPoint y: 232, endPoint x: 658, endPoint y: 137, distance: 283.4
click at [658, 137] on div "Hello Anit Here's what happening in your account [DATE]." at bounding box center [784, 199] width 1549 height 136
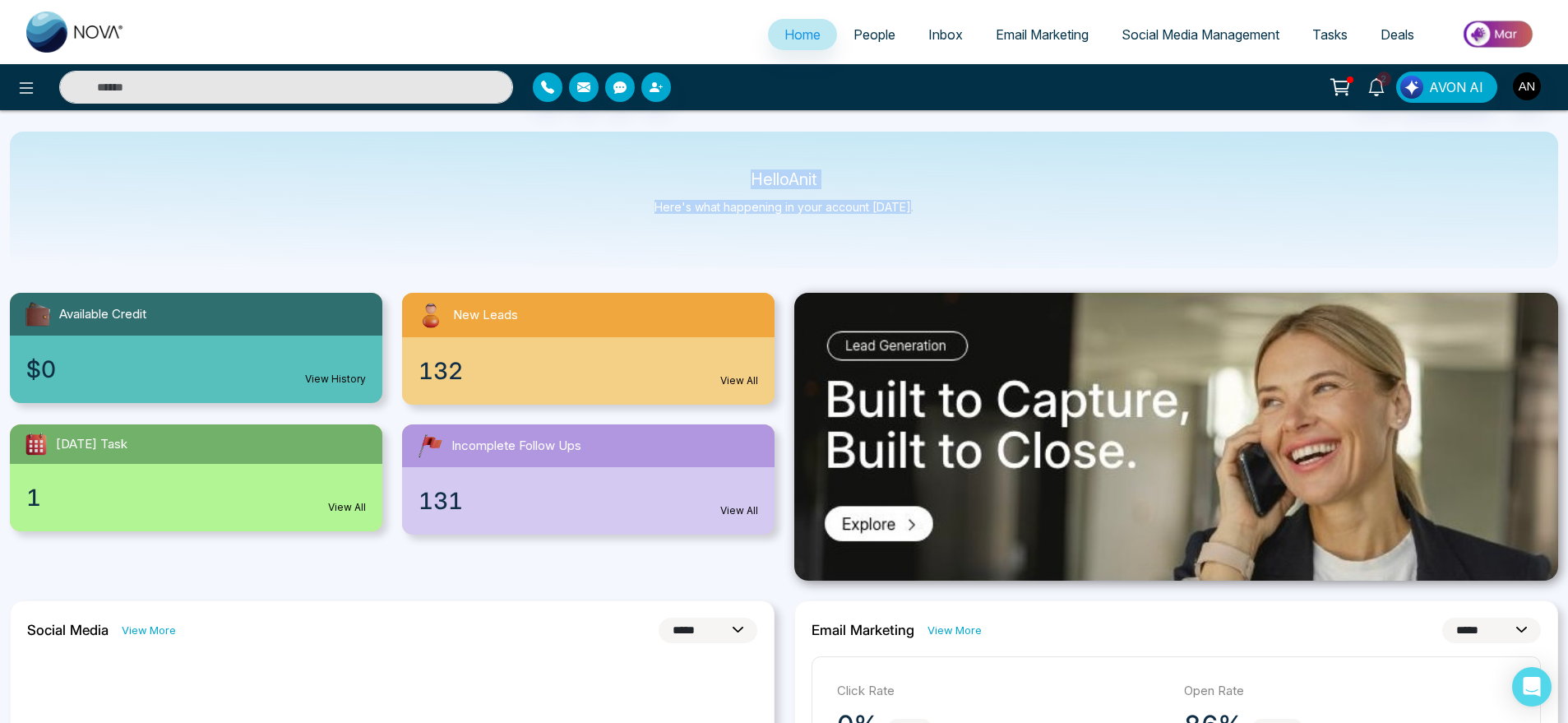
click at [658, 137] on div "Hello Anit Here's what happening in your account [DATE]." at bounding box center [784, 199] width 1549 height 136
drag, startPoint x: 736, startPoint y: 166, endPoint x: 986, endPoint y: 239, distance: 260.4
click at [986, 239] on div "Hello Anit Here's what happening in your account [DATE]." at bounding box center [784, 199] width 1549 height 136
drag, startPoint x: 923, startPoint y: 211, endPoint x: 593, endPoint y: 99, distance: 348.5
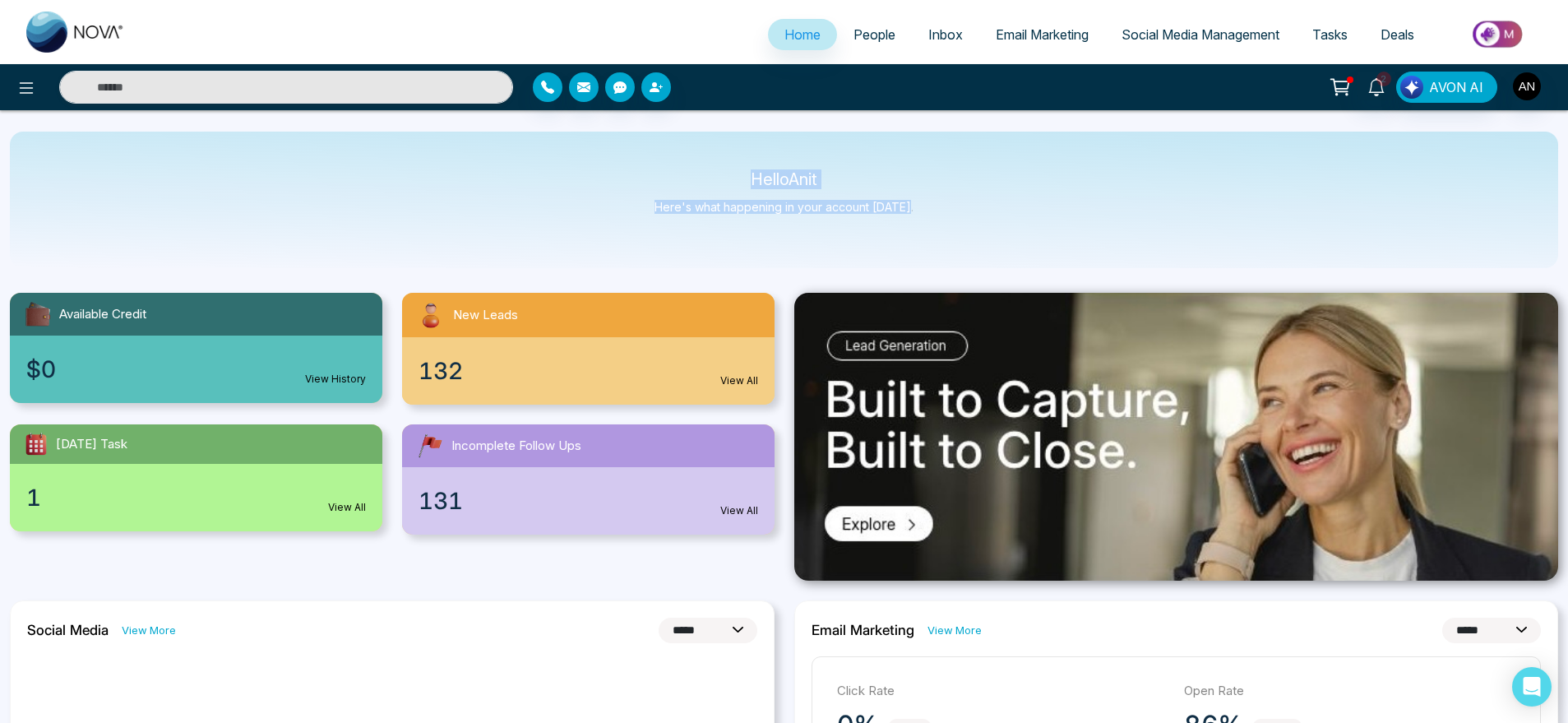
click at [593, 99] on div at bounding box center [720, 87] width 373 height 29
drag, startPoint x: 665, startPoint y: 110, endPoint x: 941, endPoint y: 208, distance: 292.9
click at [941, 208] on div "Hello Anit Here's what happening in your account [DATE]." at bounding box center [784, 199] width 1549 height 136
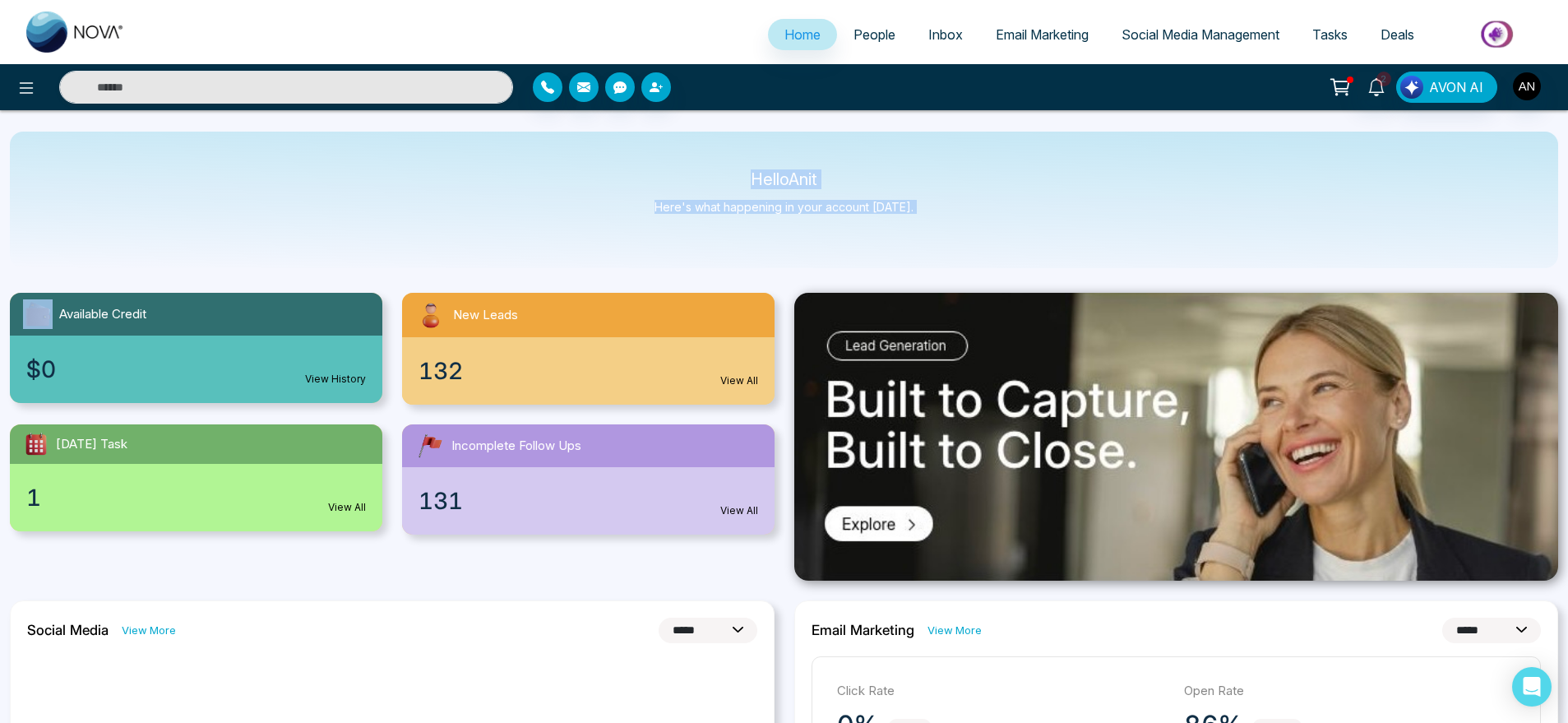
drag, startPoint x: 941, startPoint y: 208, endPoint x: 663, endPoint y: 134, distance: 287.7
click at [663, 134] on div "Hello Anit Here's what happening in your account [DATE]." at bounding box center [784, 199] width 1549 height 136
drag, startPoint x: 753, startPoint y: 154, endPoint x: 1001, endPoint y: 233, distance: 260.3
click at [1001, 233] on div "Hello Anit Here's what happening in your account [DATE]." at bounding box center [784, 199] width 1549 height 136
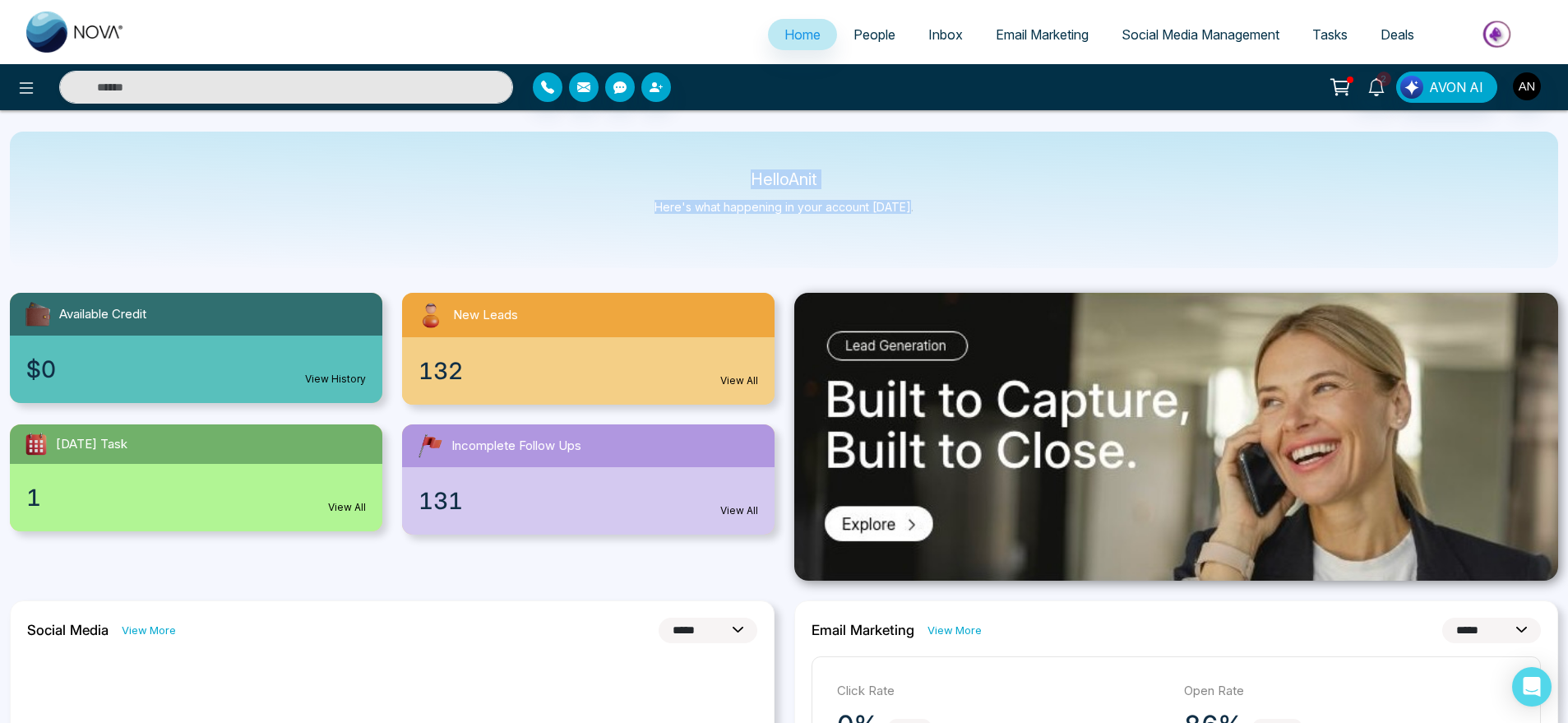
click at [1001, 233] on div "Hello Anit Here's what happening in your account [DATE]." at bounding box center [784, 199] width 1549 height 136
drag, startPoint x: 1001, startPoint y: 233, endPoint x: 772, endPoint y: 164, distance: 239.2
click at [772, 164] on div "Hello Anit Here's what happening in your account [DATE]." at bounding box center [784, 199] width 1549 height 136
drag, startPoint x: 772, startPoint y: 164, endPoint x: 878, endPoint y: 189, distance: 108.9
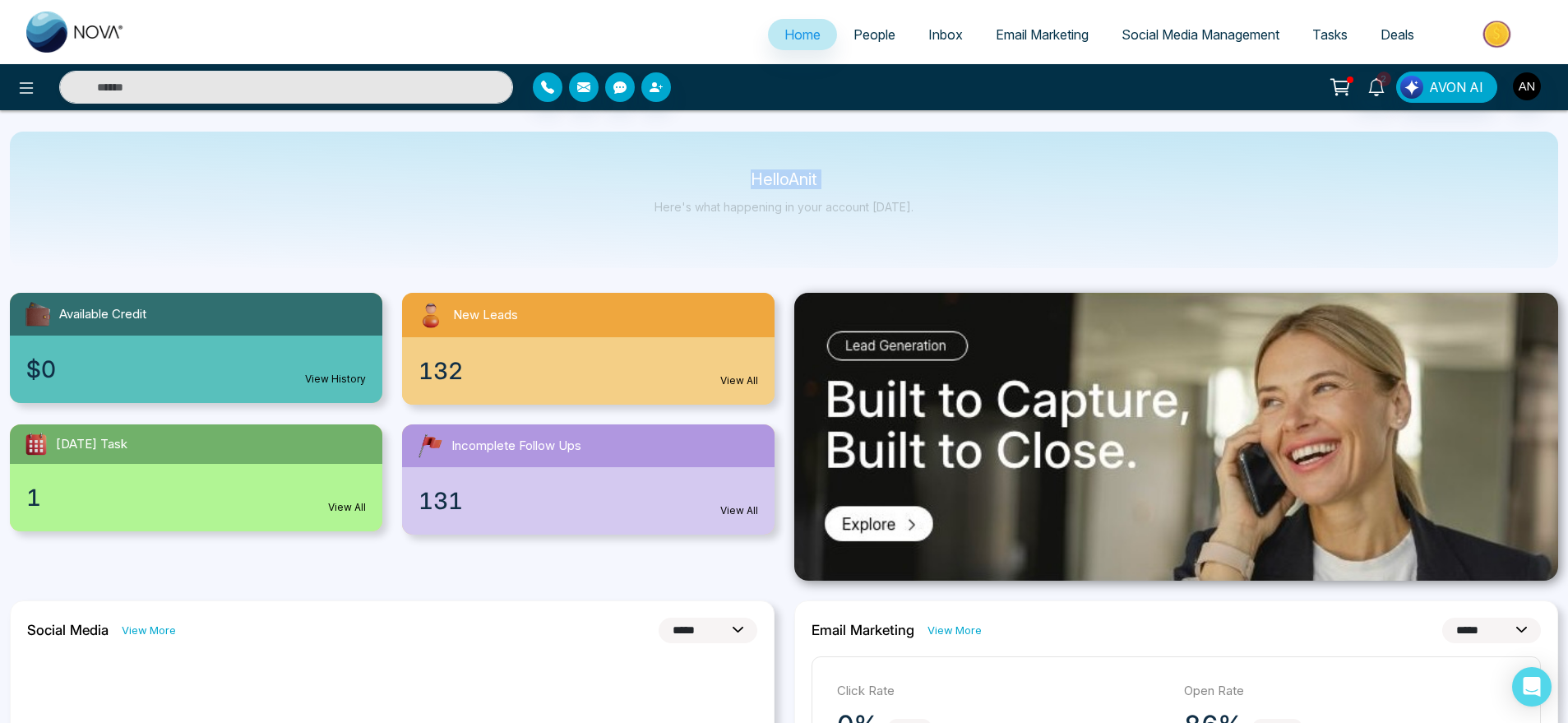
click at [878, 189] on div "Hello Anit Here's what happening in your account [DATE]." at bounding box center [784, 199] width 1549 height 136
click at [906, 228] on div "Hello Anit Here's what happening in your account [DATE]." at bounding box center [784, 199] width 1549 height 136
drag, startPoint x: 915, startPoint y: 224, endPoint x: 677, endPoint y: 160, distance: 246.5
click at [677, 160] on div "Hello Anit Here's what happening in your account [DATE]." at bounding box center [784, 199] width 1549 height 136
